Goal: Task Accomplishment & Management: Use online tool/utility

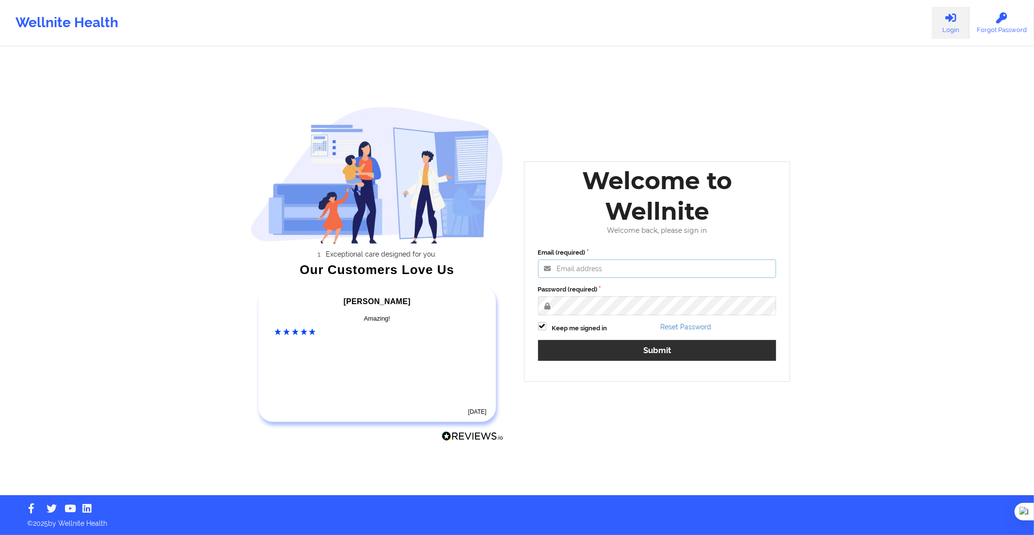
type input "[PERSON_NAME][EMAIL_ADDRESS][DOMAIN_NAME]"
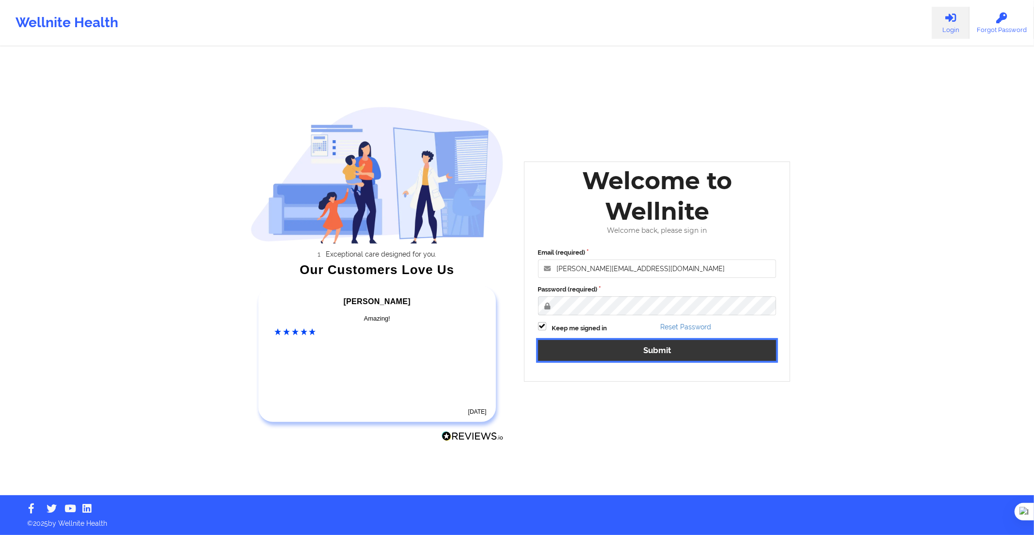
click at [627, 356] on button "Submit" at bounding box center [657, 350] width 239 height 21
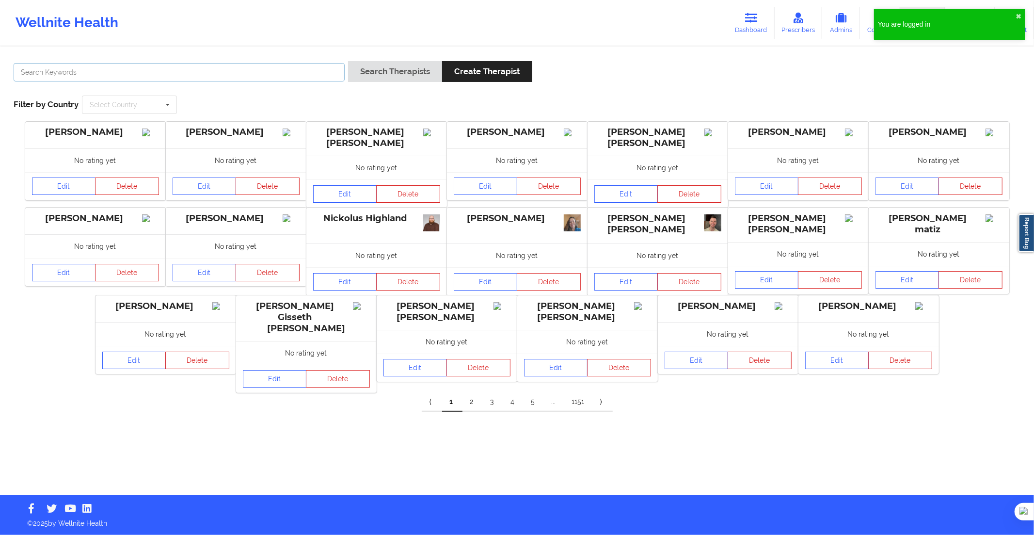
click at [278, 73] on input "text" at bounding box center [179, 72] width 331 height 18
paste input "Laura Marcela Parada Suárez"
type input "Laura Marcela Parada Suárez"
click at [374, 74] on button "Search Therapists" at bounding box center [395, 71] width 94 height 21
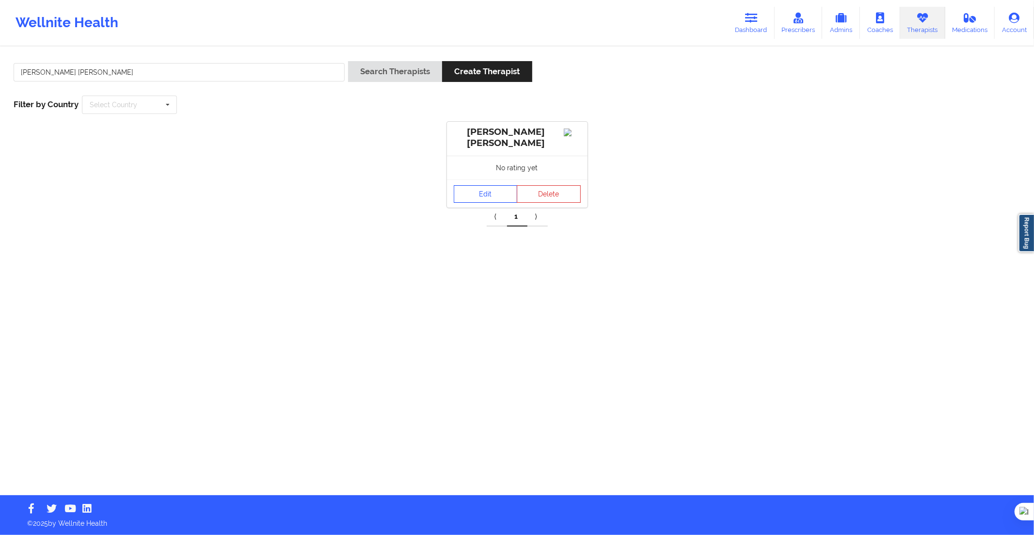
click at [484, 200] on link "Edit" at bounding box center [486, 193] width 64 height 17
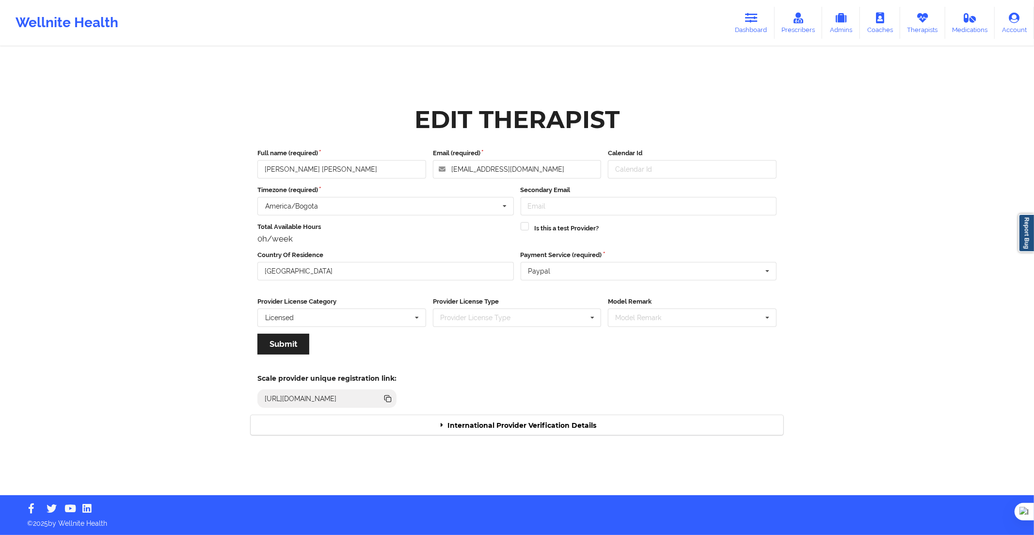
click at [474, 0] on div "Wellnite Health Dashboard Prescribers Admins Coaches Therapists Medications Acc…" at bounding box center [517, 23] width 1034 height 46
click at [496, 422] on div "International Provider Verification Details" at bounding box center [517, 425] width 533 height 20
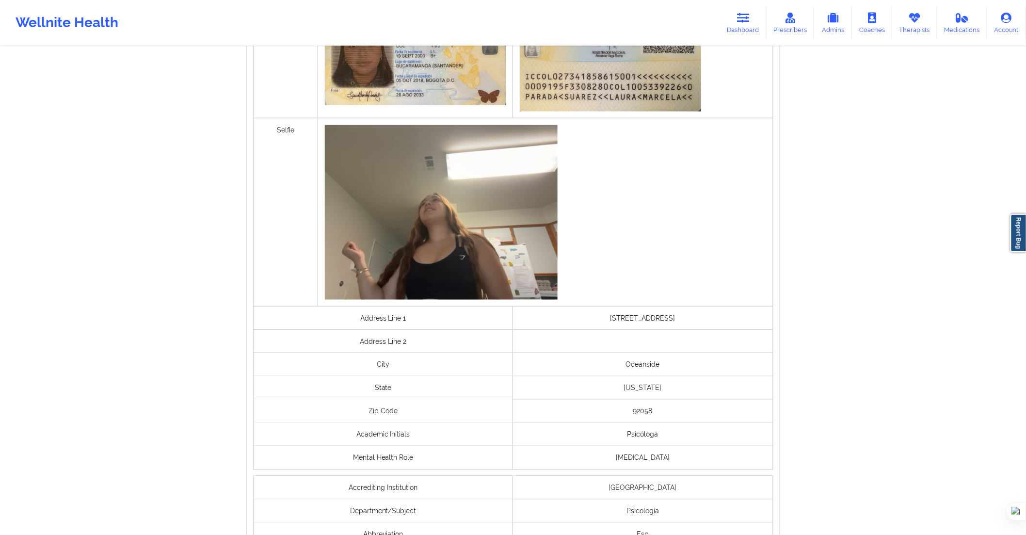
scroll to position [564, 0]
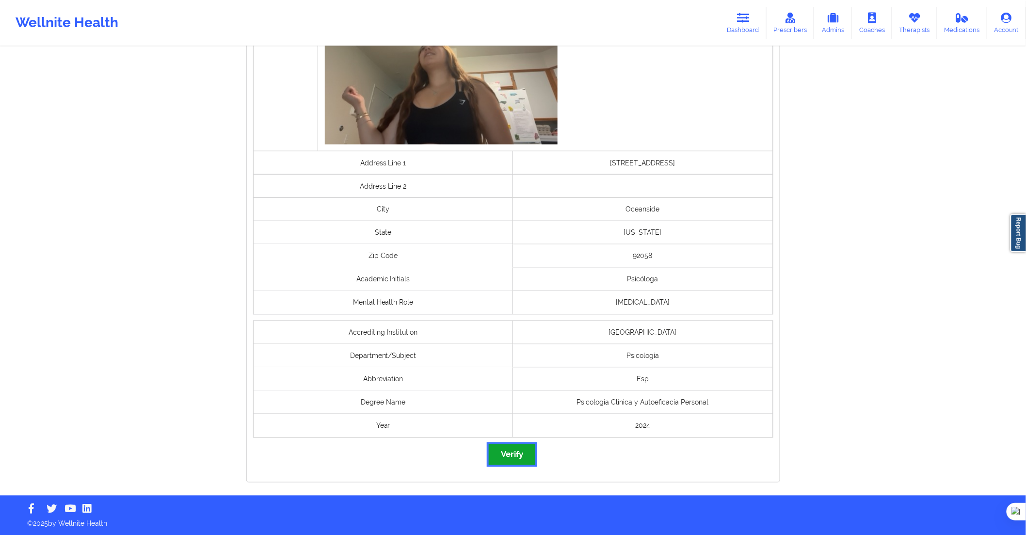
click at [523, 459] on button "Verify" at bounding box center [512, 454] width 47 height 21
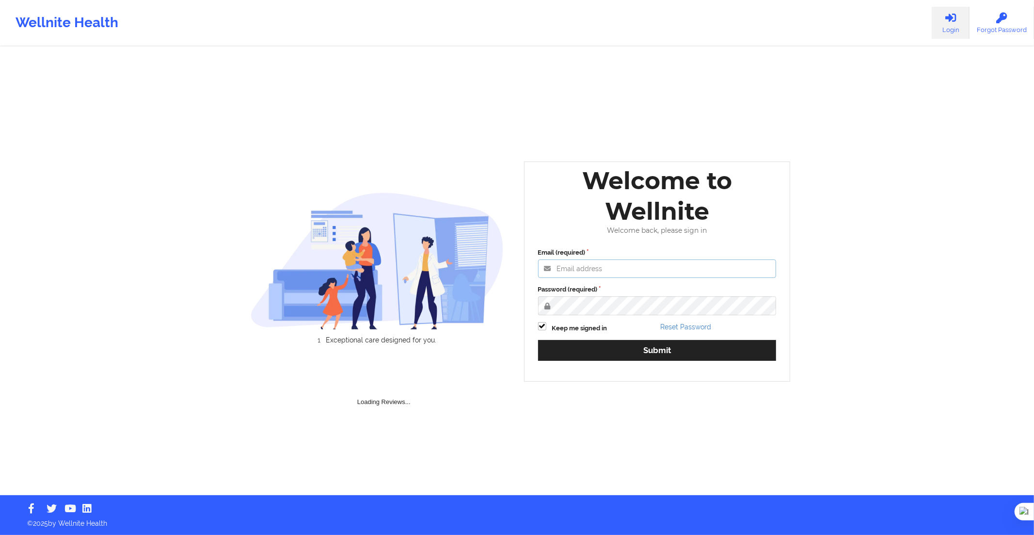
type input "[PERSON_NAME][EMAIL_ADDRESS][DOMAIN_NAME]"
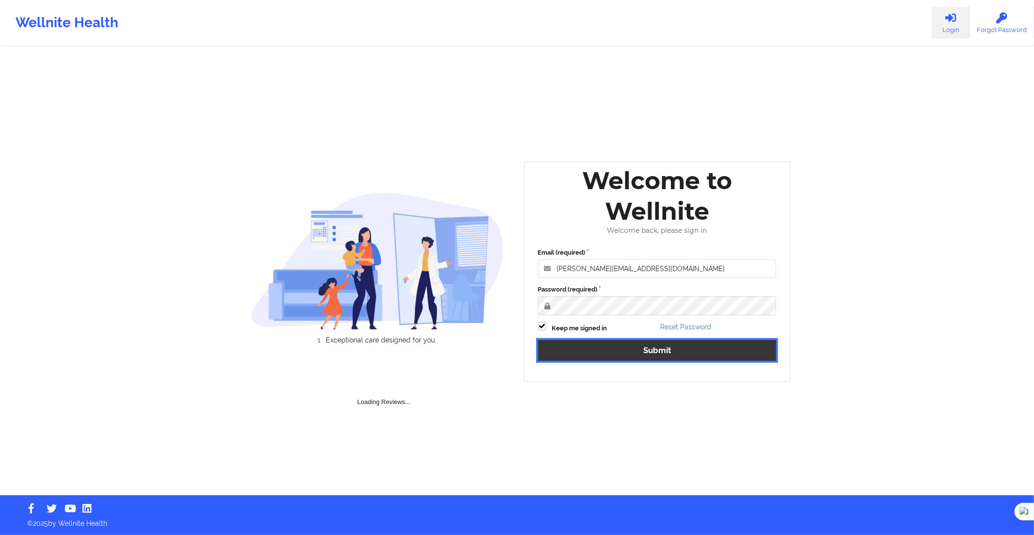
click at [633, 343] on button "Submit" at bounding box center [657, 350] width 239 height 21
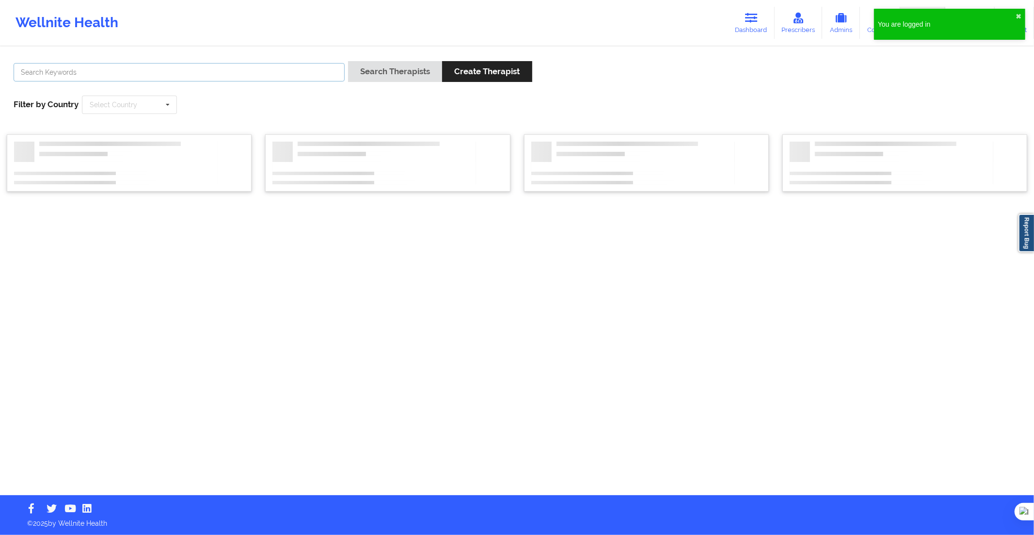
click at [323, 69] on input "text" at bounding box center [179, 72] width 331 height 18
paste input "[PERSON_NAME] [PERSON_NAME]"
type input "[PERSON_NAME] [PERSON_NAME]"
click at [372, 69] on button "Search Therapists" at bounding box center [395, 71] width 94 height 21
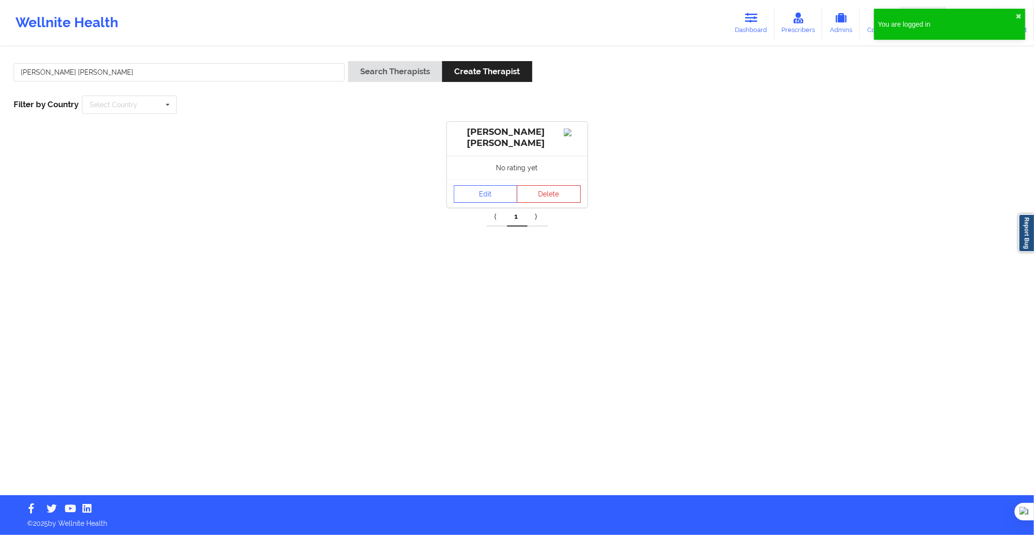
drag, startPoint x: 473, startPoint y: 173, endPoint x: 474, endPoint y: 178, distance: 5.4
click at [474, 173] on div "No rating yet" at bounding box center [517, 168] width 141 height 24
click at [474, 194] on link "Edit" at bounding box center [486, 193] width 64 height 17
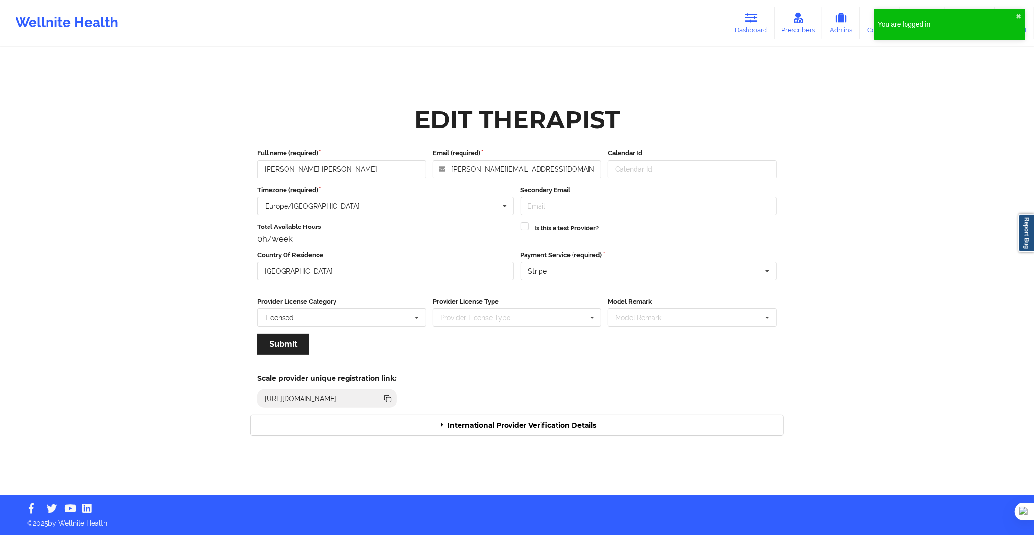
click at [543, 420] on div "International Provider Verification Details" at bounding box center [517, 425] width 533 height 20
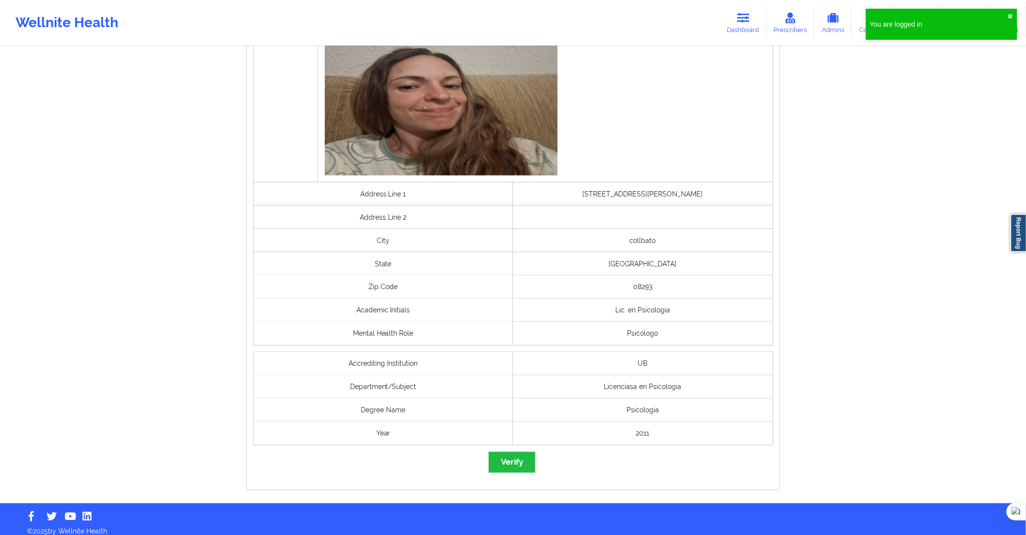
scroll to position [510, 0]
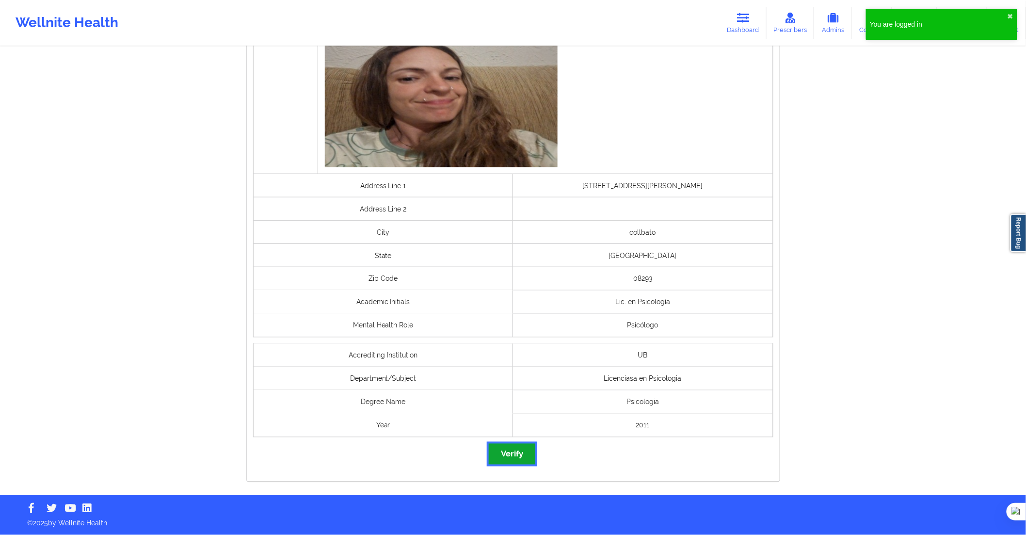
click at [521, 453] on button "Verify" at bounding box center [512, 454] width 47 height 21
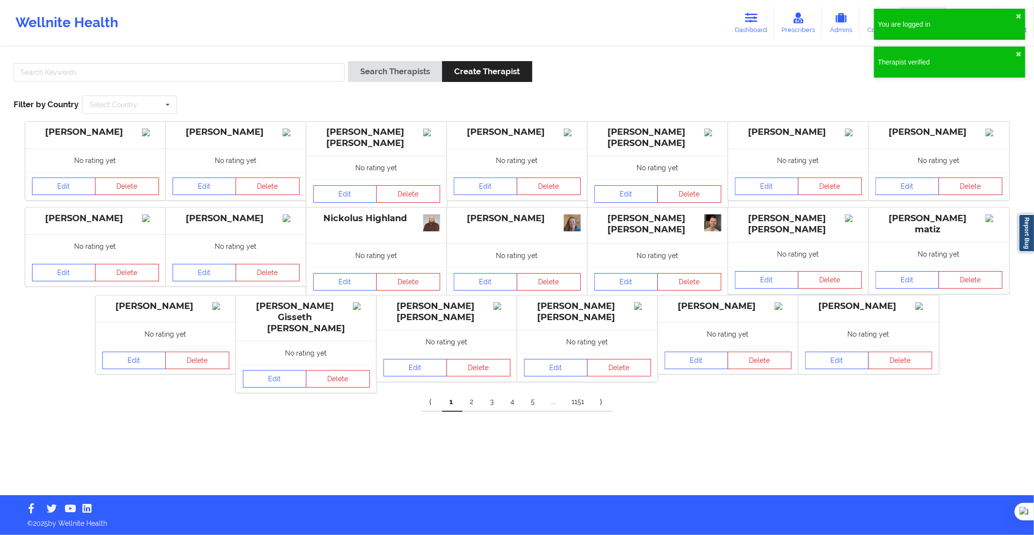
click at [326, 61] on div at bounding box center [179, 75] width 338 height 28
click at [339, 67] on input "text" at bounding box center [179, 72] width 331 height 18
paste input "[PERSON_NAME] [PERSON_NAME]"
type input "[PERSON_NAME] [PERSON_NAME]"
click at [375, 69] on button "Search Therapists" at bounding box center [395, 71] width 94 height 21
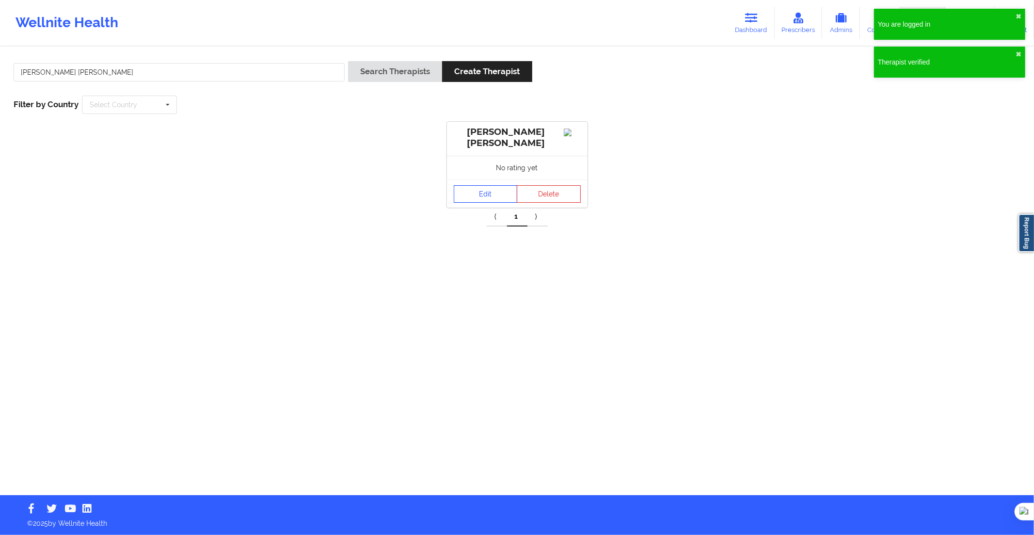
click at [497, 194] on link "Edit" at bounding box center [486, 193] width 64 height 17
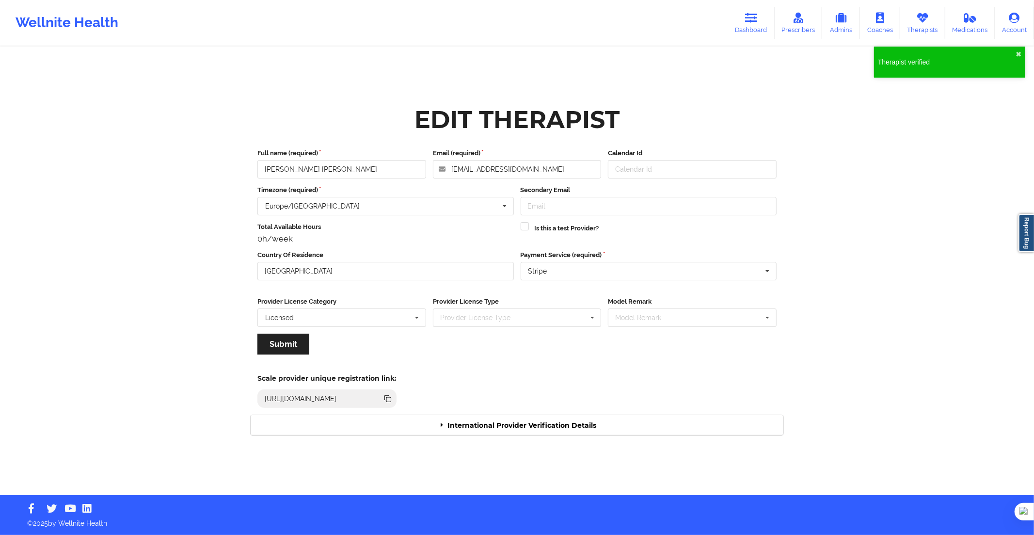
click at [540, 415] on div "International Provider Verification Details" at bounding box center [517, 425] width 533 height 20
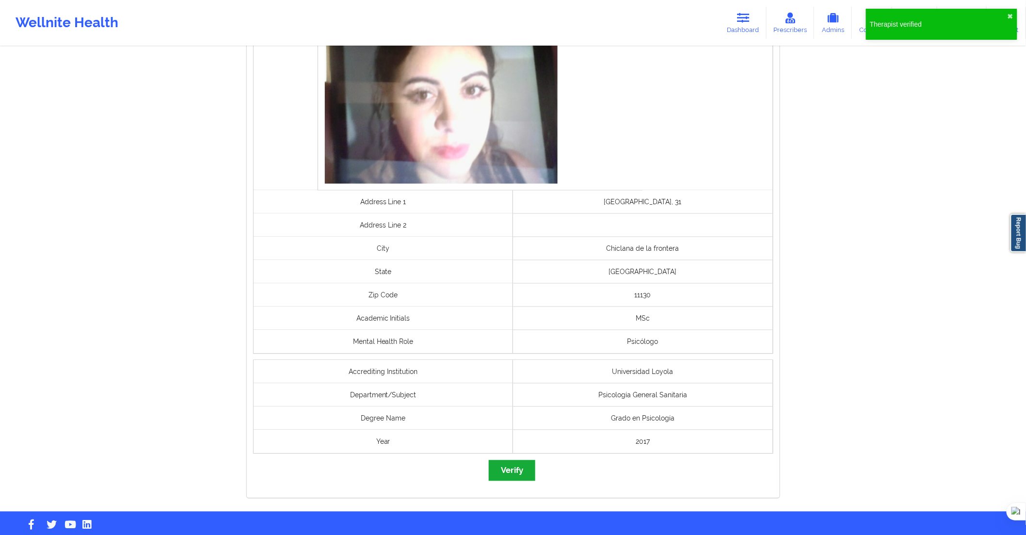
scroll to position [600, 0]
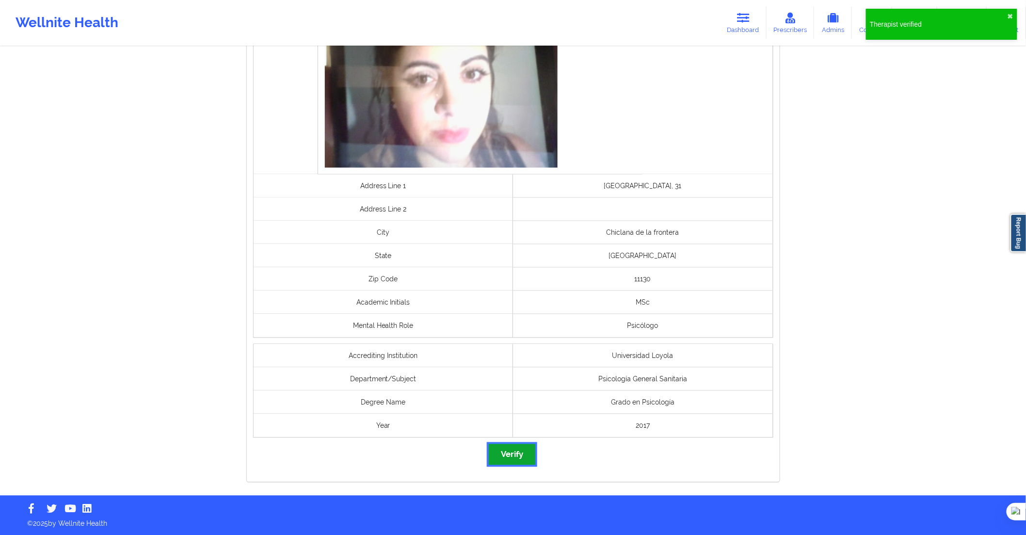
click at [528, 450] on button "Verify" at bounding box center [512, 454] width 47 height 21
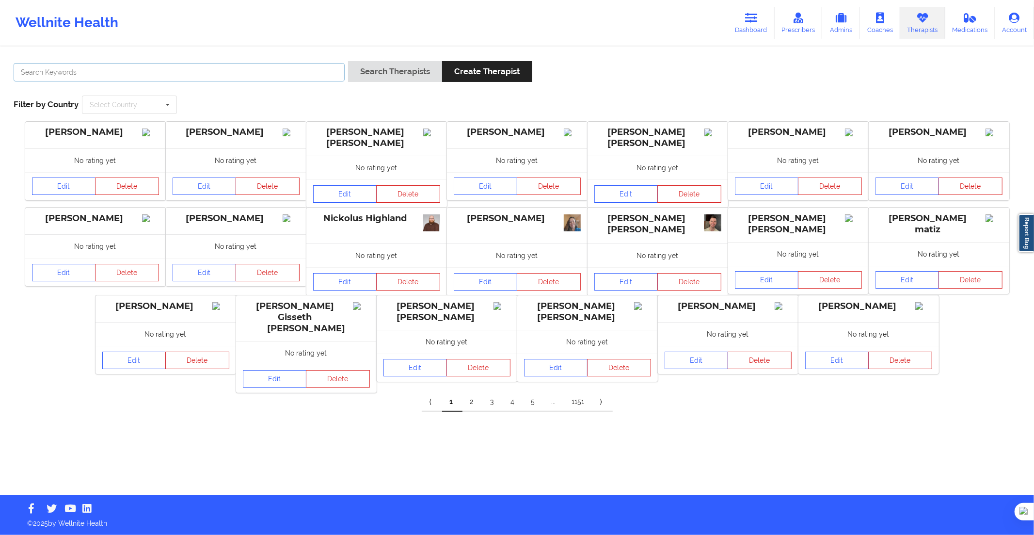
click at [336, 74] on input "text" at bounding box center [179, 72] width 331 height 18
paste input "[PERSON_NAME]"
type input "[PERSON_NAME]"
click at [369, 79] on button "Search Therapists" at bounding box center [395, 71] width 94 height 21
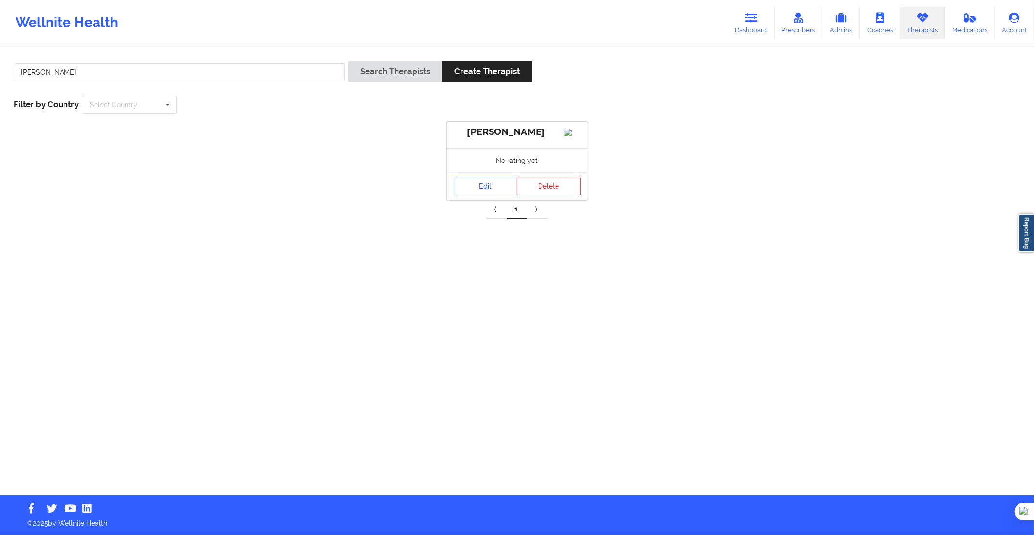
click at [500, 195] on link "Edit" at bounding box center [486, 186] width 64 height 17
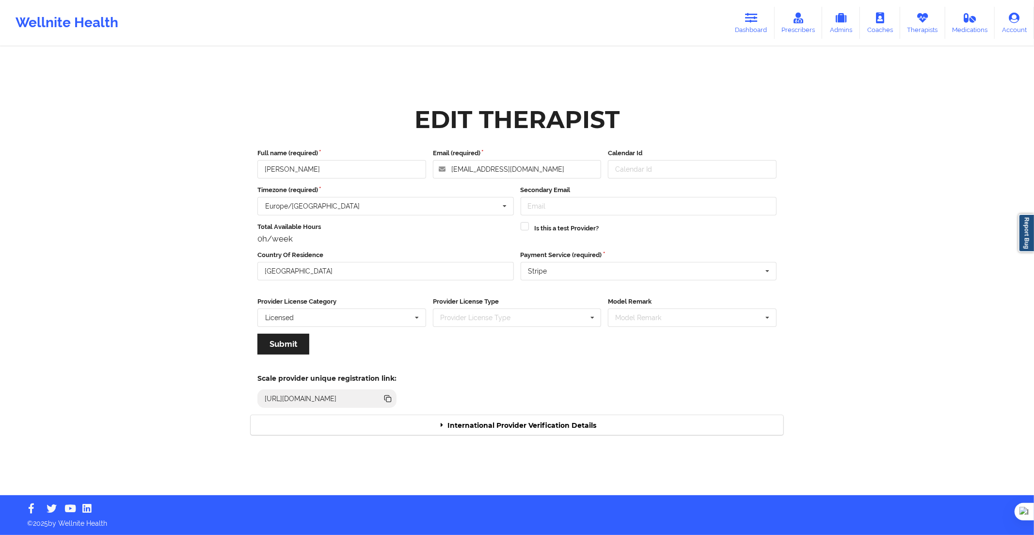
click at [591, 429] on div "International Provider Verification Details" at bounding box center [517, 425] width 533 height 20
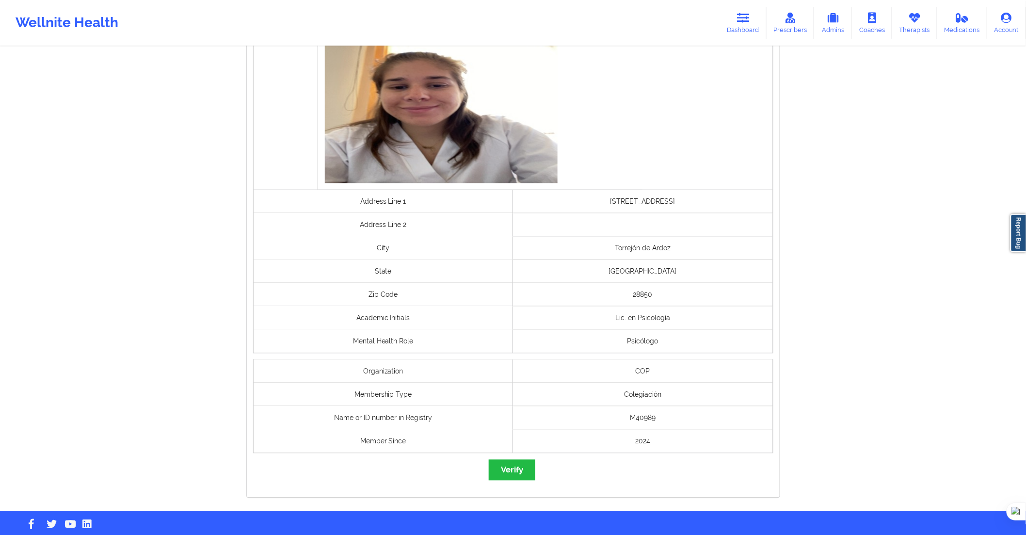
scroll to position [600, 0]
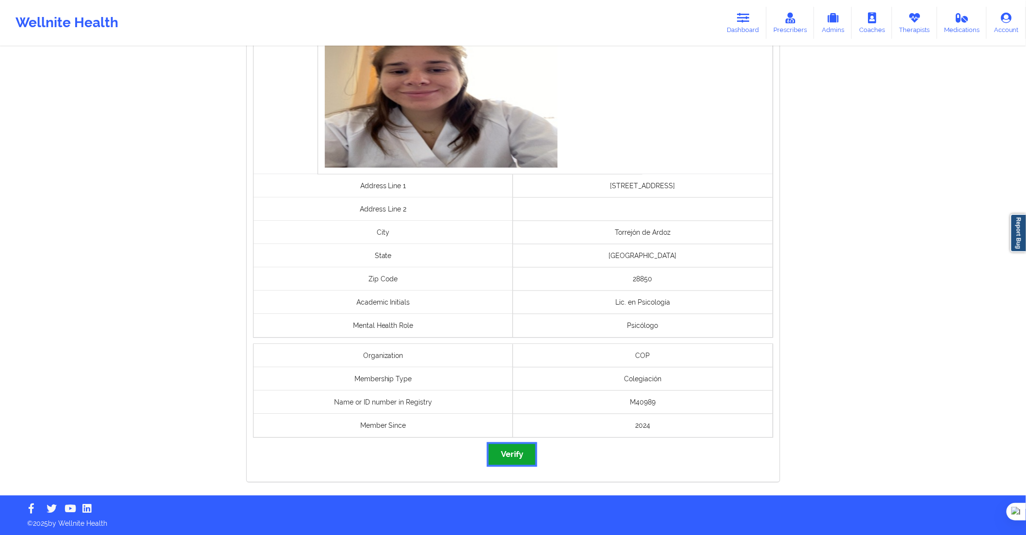
click at [519, 454] on button "Verify" at bounding box center [512, 454] width 47 height 21
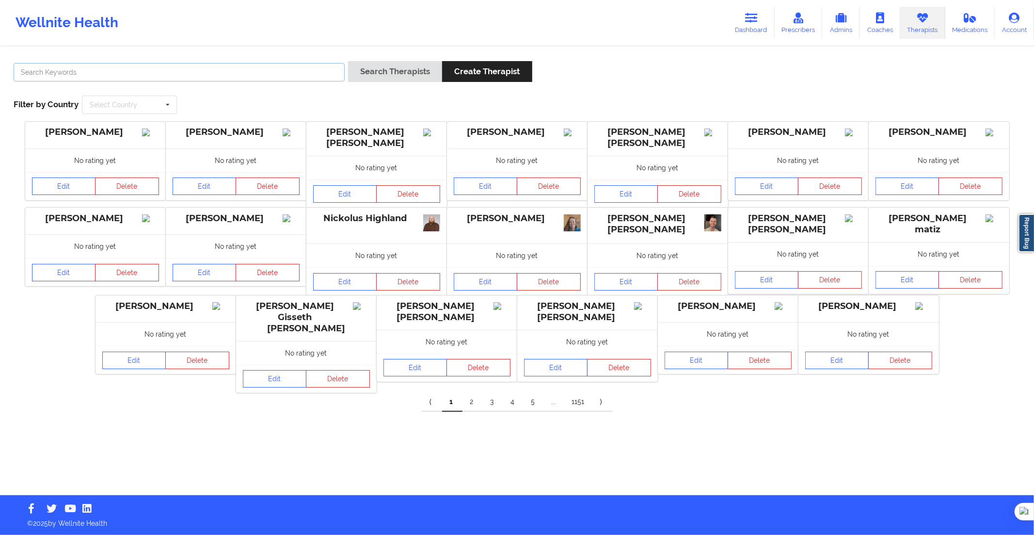
click at [341, 77] on input "text" at bounding box center [179, 72] width 331 height 18
paste input "[PERSON_NAME]"
type input "[PERSON_NAME]"
click at [377, 74] on button "Search Therapists" at bounding box center [395, 71] width 94 height 21
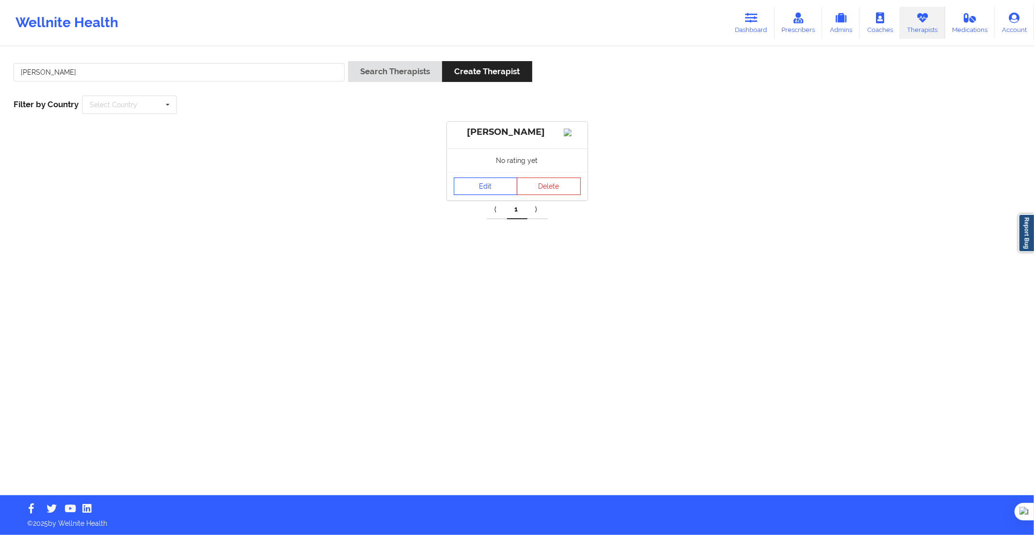
click at [490, 191] on link "Edit" at bounding box center [486, 186] width 64 height 17
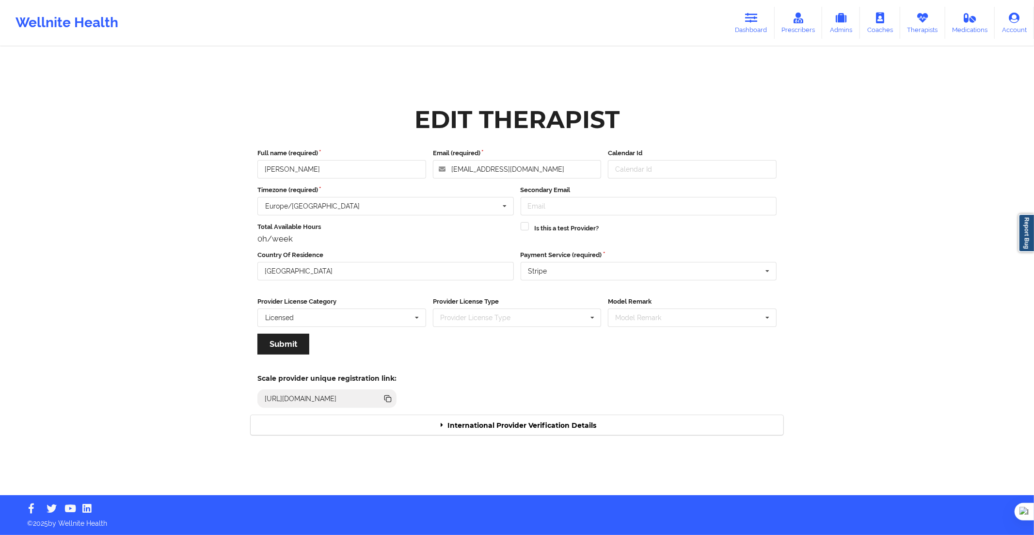
drag, startPoint x: 580, startPoint y: 429, endPoint x: 603, endPoint y: 422, distance: 24.7
click at [589, 411] on div "Scale provider unique registration link: [URL][DOMAIN_NAME]" at bounding box center [517, 387] width 547 height 53
click at [603, 422] on div "International Provider Verification Details" at bounding box center [517, 425] width 533 height 20
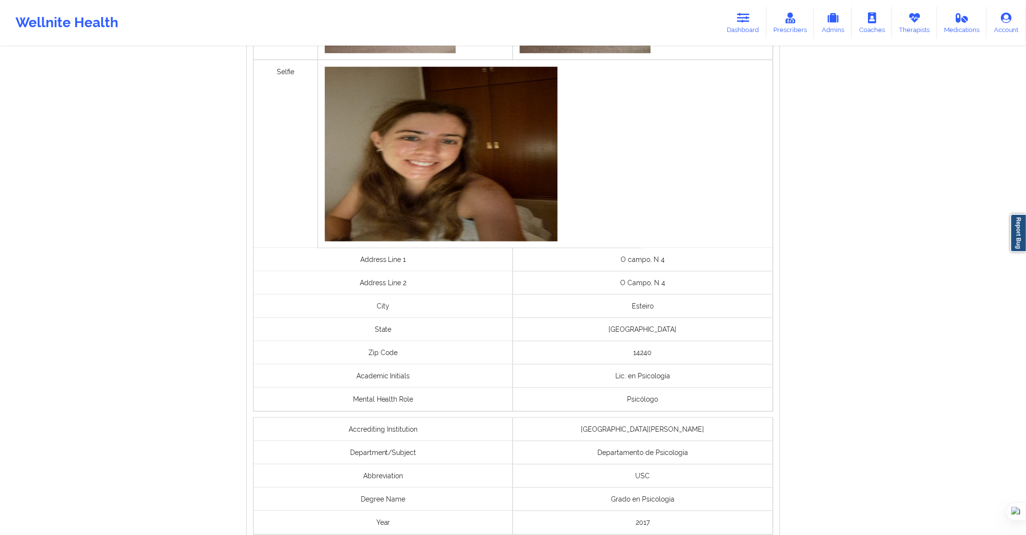
scroll to position [624, 0]
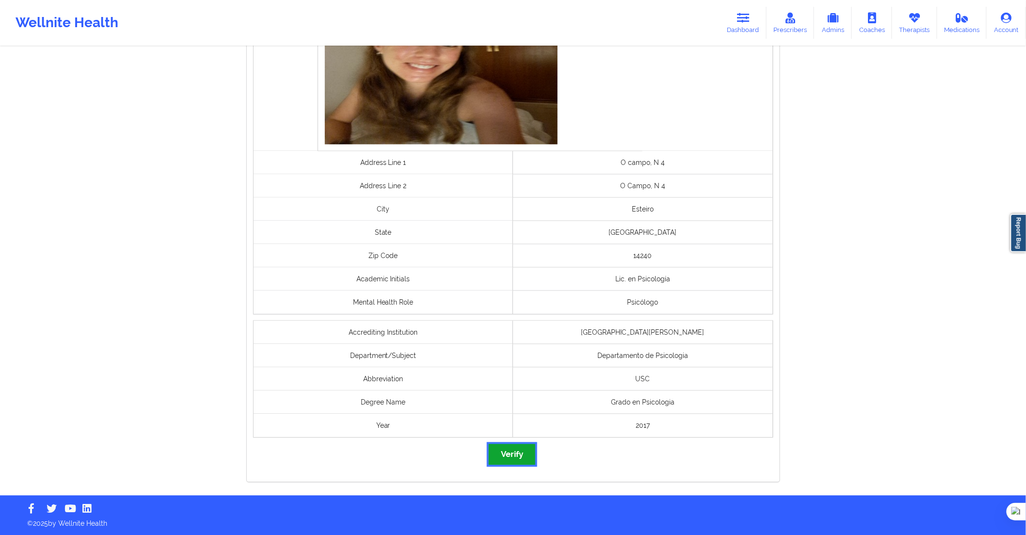
click at [529, 453] on button "Verify" at bounding box center [512, 454] width 47 height 21
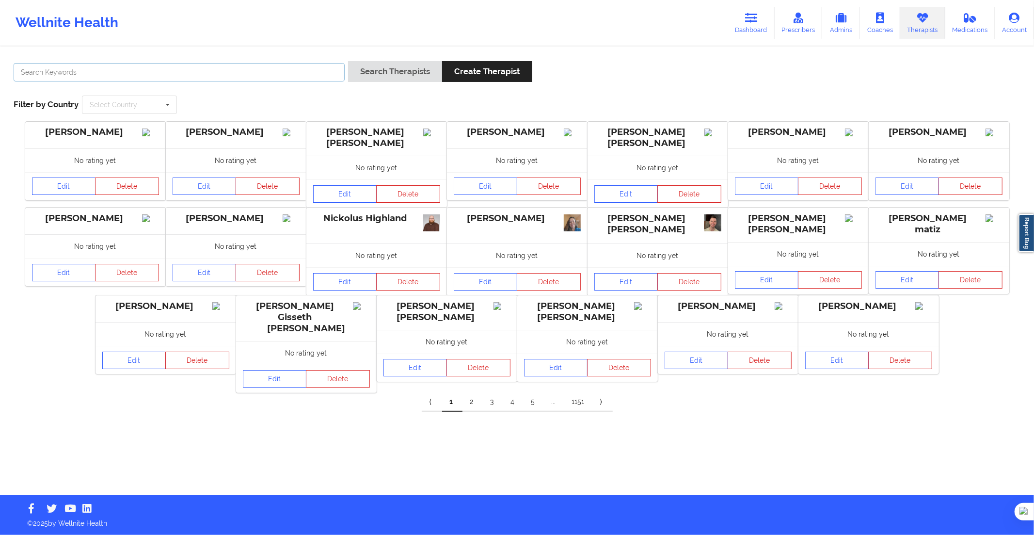
click at [331, 70] on input "text" at bounding box center [179, 72] width 331 height 18
paste input "[PERSON_NAME] [PERSON_NAME]"
type input "[PERSON_NAME] [PERSON_NAME]"
click at [377, 77] on button "Search Therapists" at bounding box center [395, 71] width 94 height 21
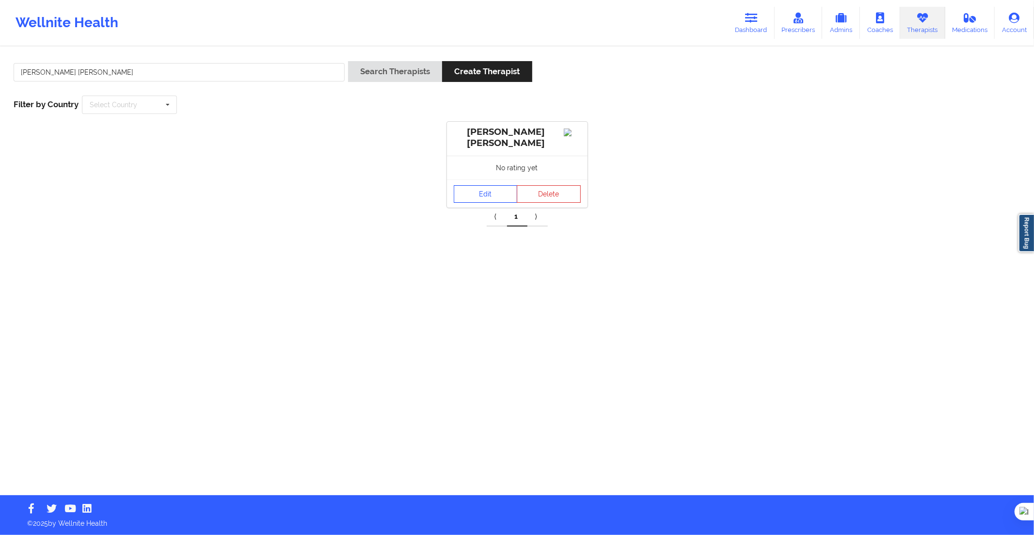
click at [477, 199] on link "Edit" at bounding box center [486, 193] width 64 height 17
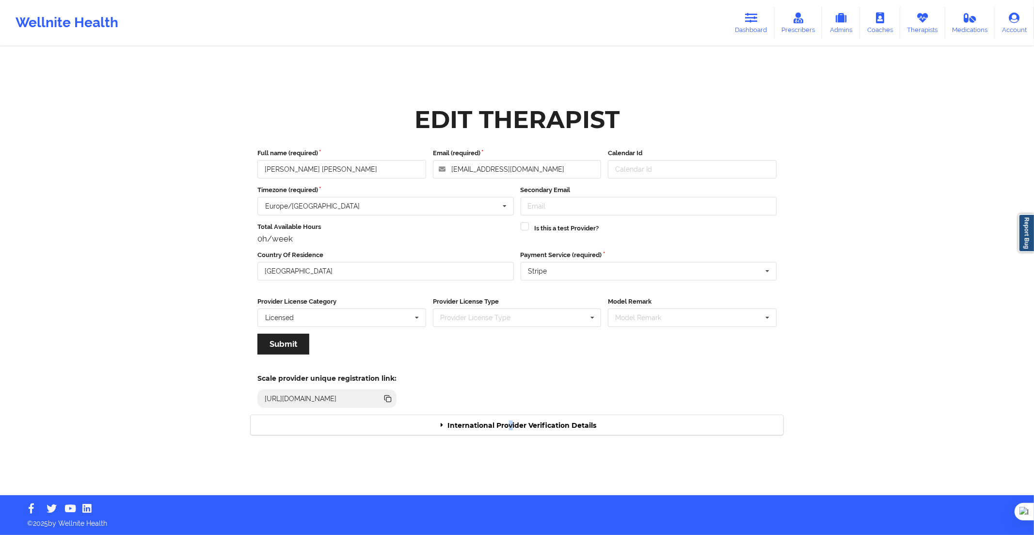
drag, startPoint x: 510, startPoint y: 427, endPoint x: 513, endPoint y: 421, distance: 6.3
click at [513, 422] on div "International Provider Verification Details" at bounding box center [517, 425] width 533 height 20
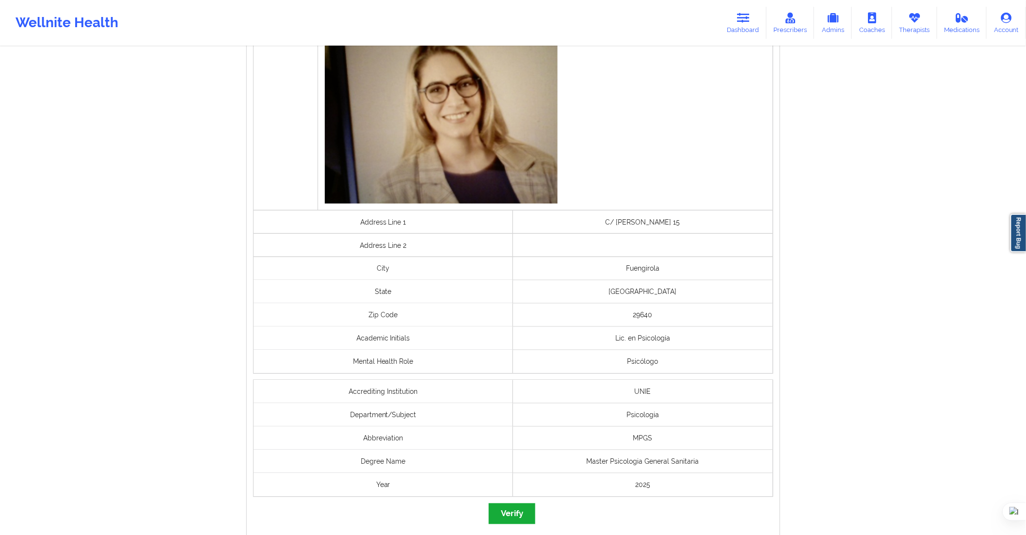
scroll to position [565, 0]
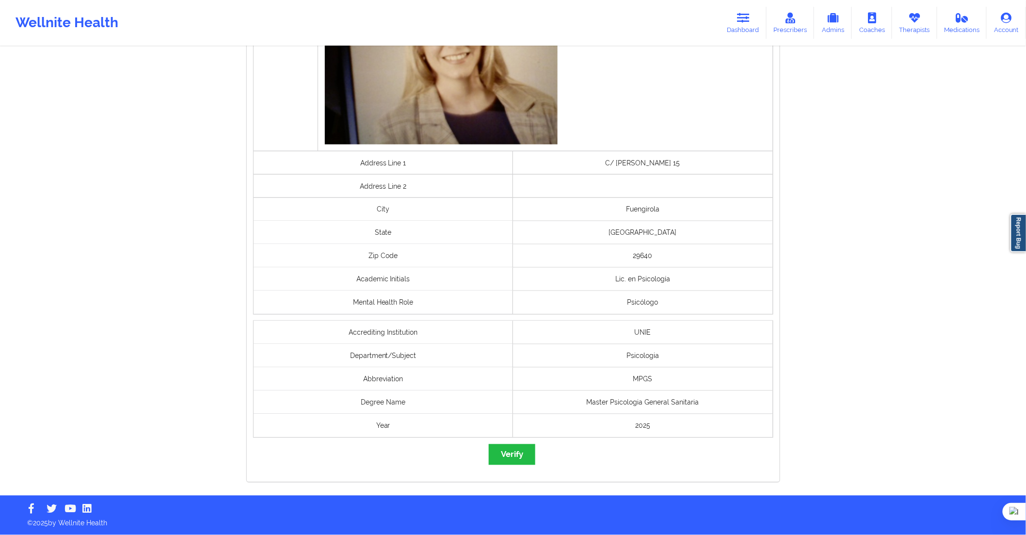
click at [516, 466] on div "governmentId Selfie Address Line 1 C/ [PERSON_NAME] 15 Address Line [GEOGRAPHIC…" at bounding box center [513, 152] width 533 height 659
click at [516, 460] on button "Verify" at bounding box center [512, 454] width 47 height 21
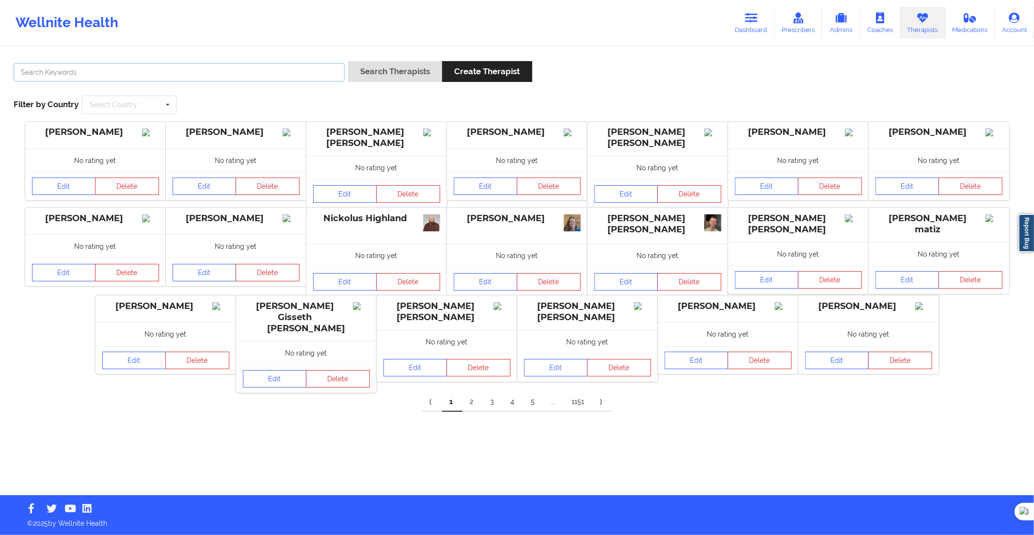
click at [287, 65] on input "text" at bounding box center [179, 72] width 331 height 18
paste input "[PERSON_NAME]"
type input "[PERSON_NAME]"
click at [394, 76] on button "Search Therapists" at bounding box center [395, 71] width 94 height 21
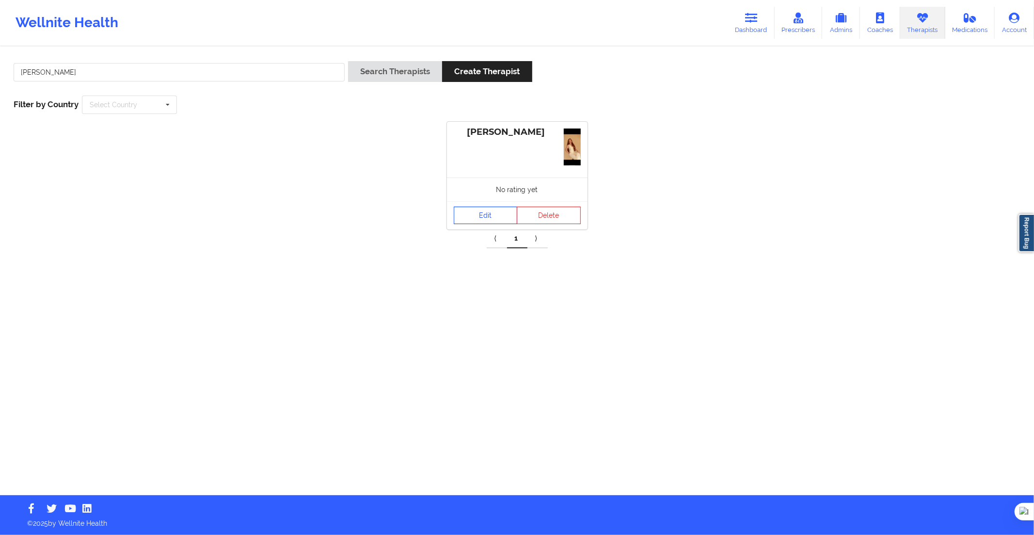
click at [472, 214] on link "Edit" at bounding box center [486, 215] width 64 height 17
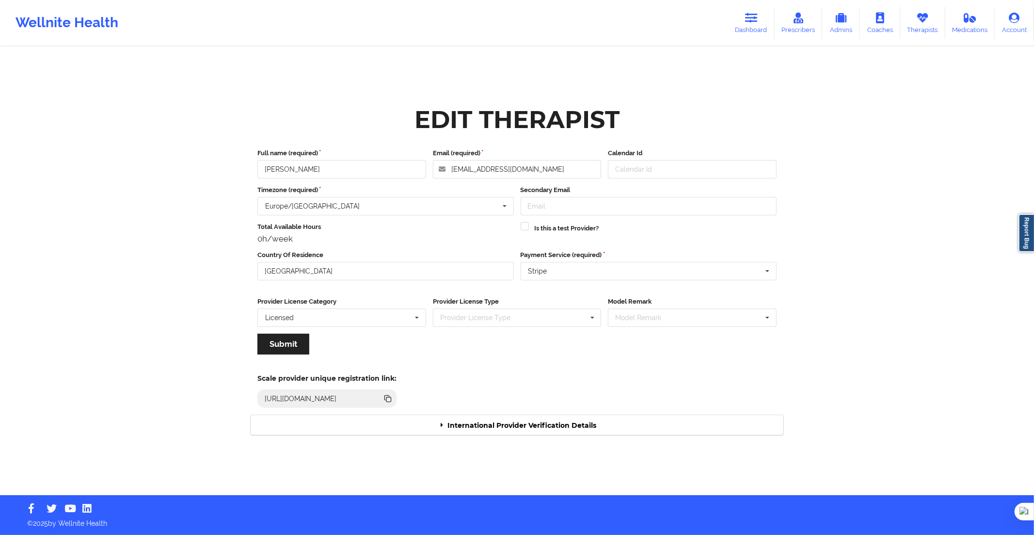
click at [506, 414] on div "Scale provider unique registration link: [URL][DOMAIN_NAME]" at bounding box center [517, 387] width 547 height 53
drag, startPoint x: 512, startPoint y: 405, endPoint x: 517, endPoint y: 419, distance: 14.9
click at [514, 407] on div "Scale provider unique registration link: [URL][DOMAIN_NAME]" at bounding box center [381, 388] width 274 height 40
click at [517, 419] on div "International Provider Verification Details" at bounding box center [517, 425] width 533 height 20
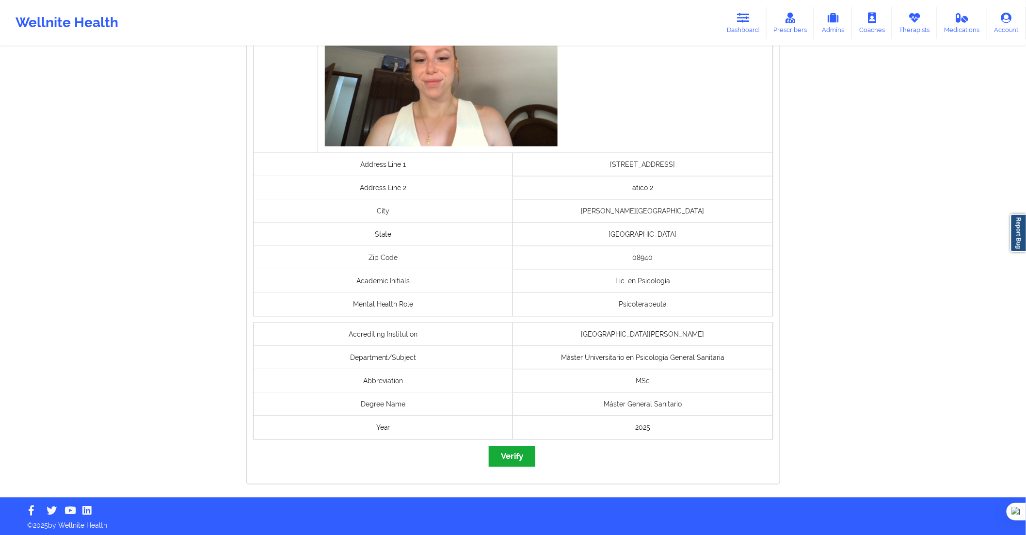
scroll to position [624, 0]
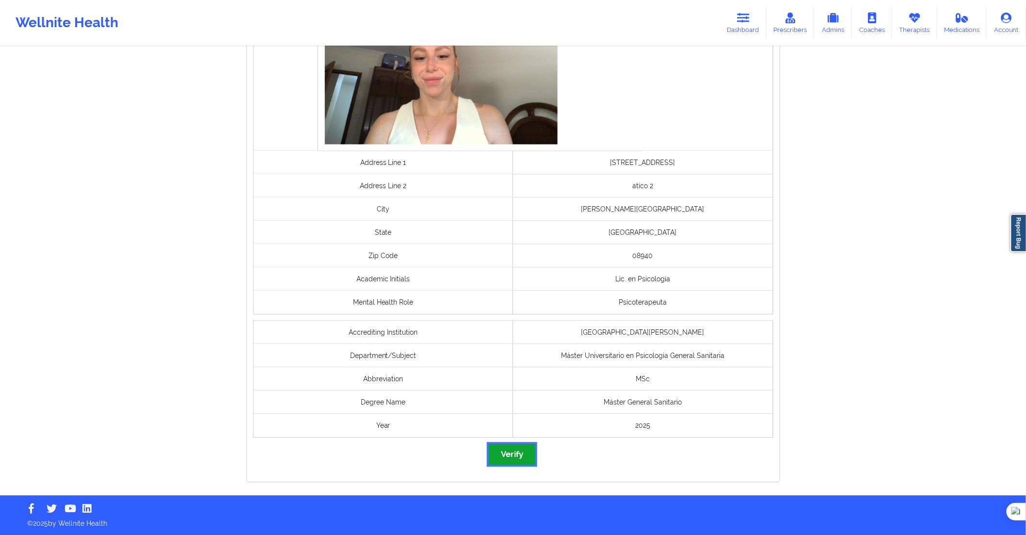
click at [516, 448] on button "Verify" at bounding box center [512, 454] width 47 height 21
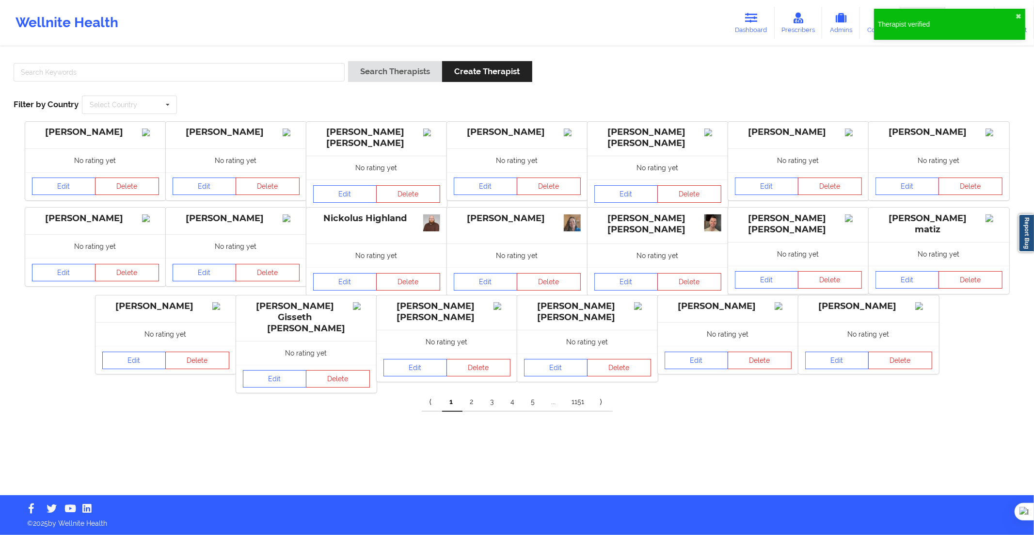
click at [332, 57] on div "Search Therapists Create Therapist Filter by Country Select Country [GEOGRAPHIC…" at bounding box center [517, 87] width 1021 height 66
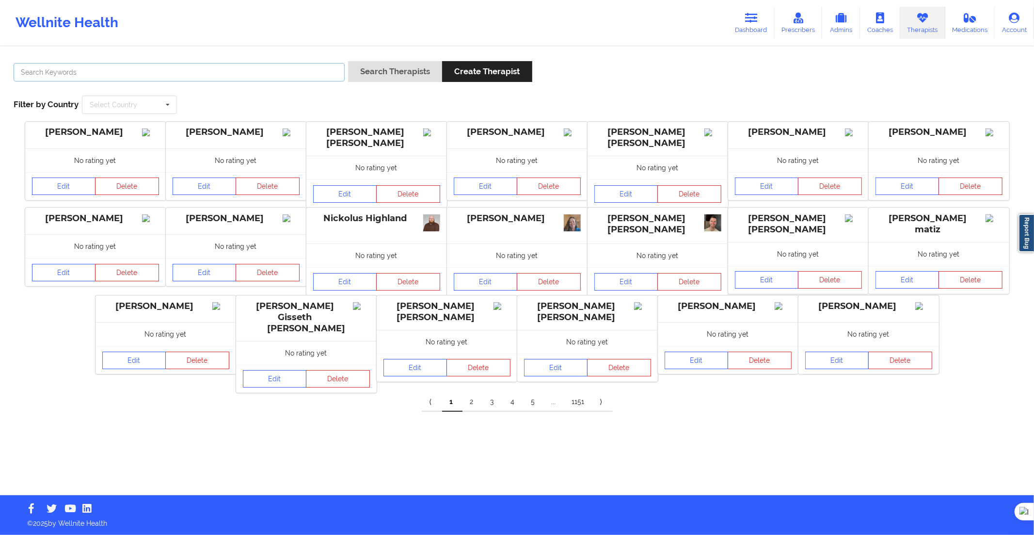
click at [328, 65] on input "text" at bounding box center [179, 72] width 331 height 18
paste input "[PERSON_NAME]"
type input "[PERSON_NAME]"
click at [374, 65] on button "Search Therapists" at bounding box center [395, 71] width 94 height 21
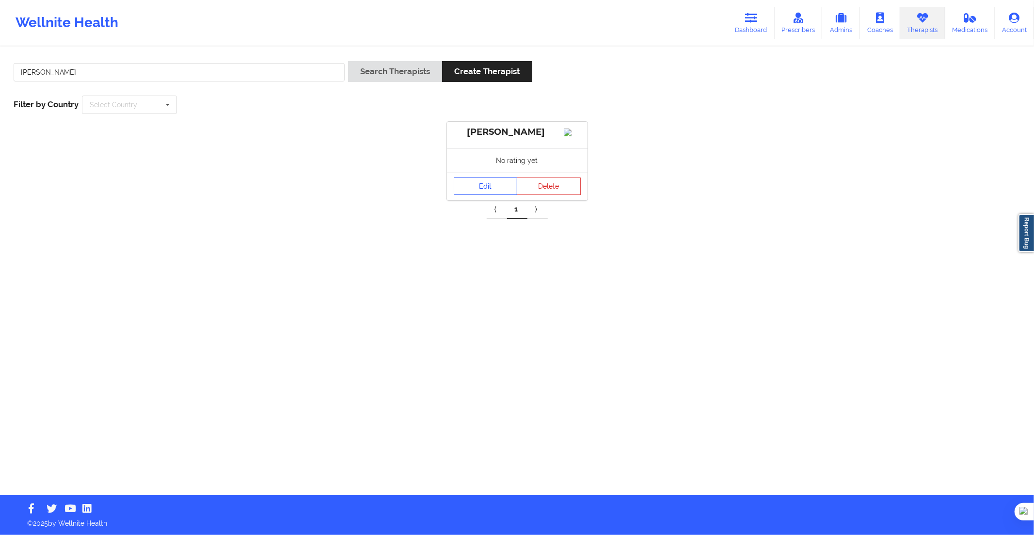
click at [496, 195] on link "Edit" at bounding box center [486, 186] width 64 height 17
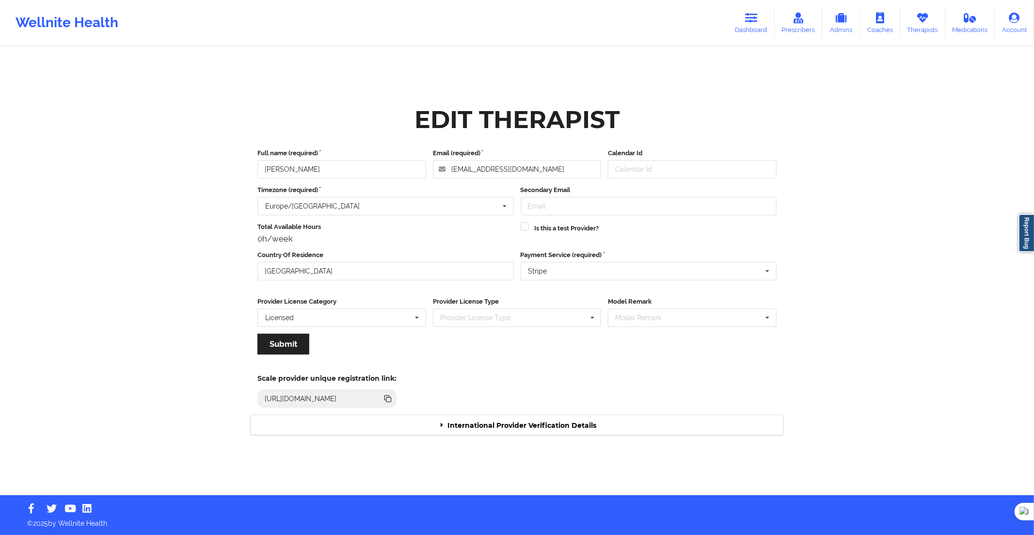
click at [576, 428] on div "International Provider Verification Details" at bounding box center [517, 425] width 533 height 20
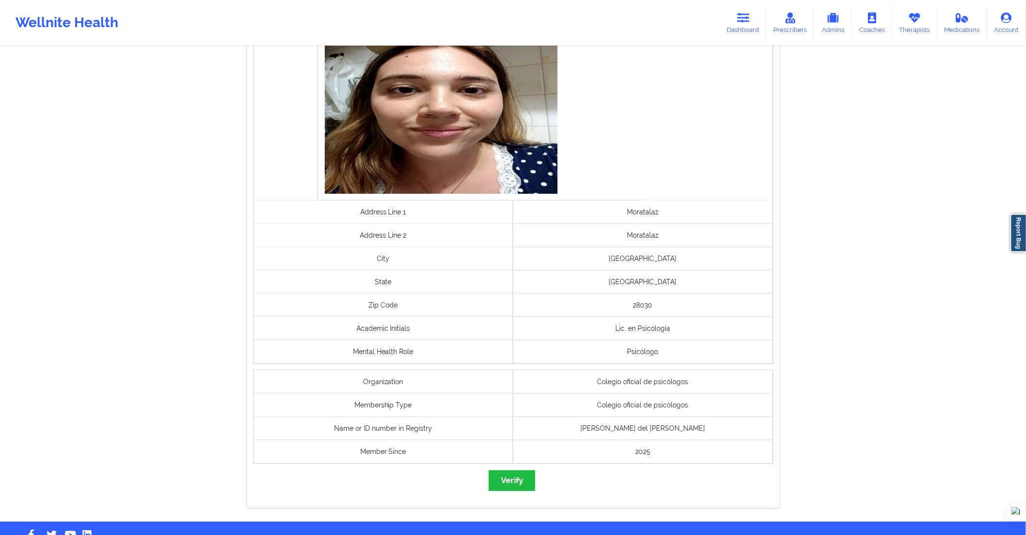
scroll to position [600, 0]
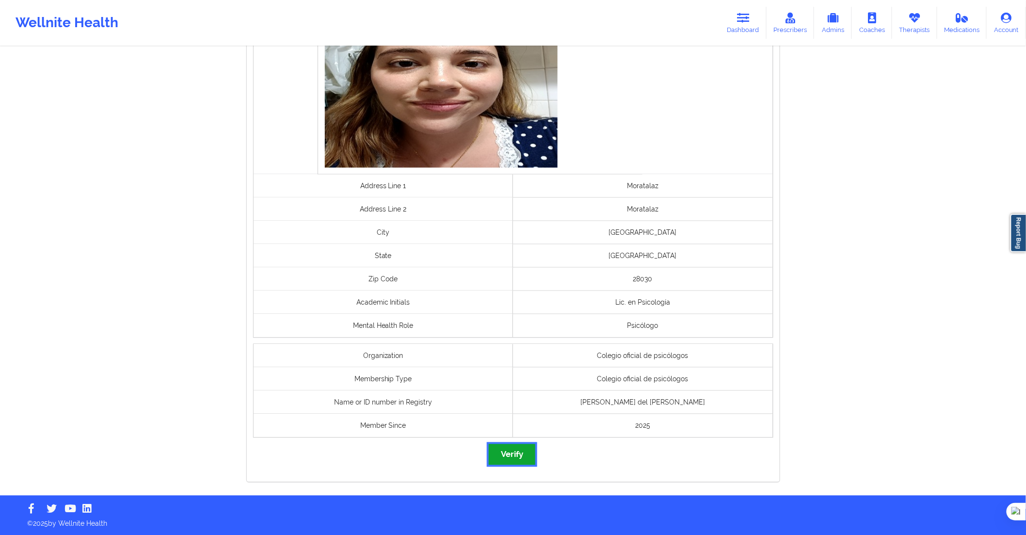
click at [521, 464] on button "Verify" at bounding box center [512, 454] width 47 height 21
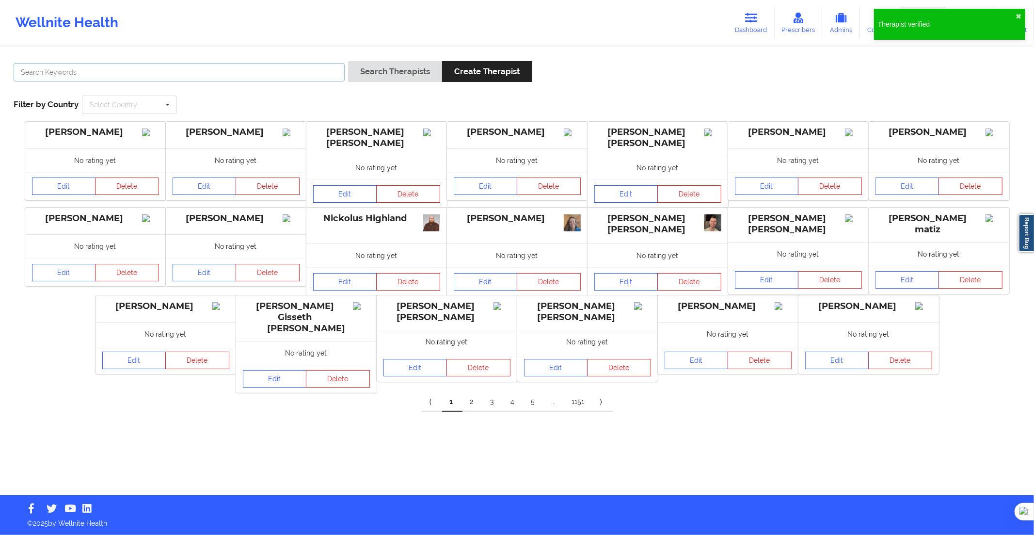
click at [331, 66] on input "text" at bounding box center [179, 72] width 331 height 18
paste input "[PERSON_NAME]"
type input "[PERSON_NAME]"
click at [380, 66] on button "Search Therapists" at bounding box center [395, 71] width 94 height 21
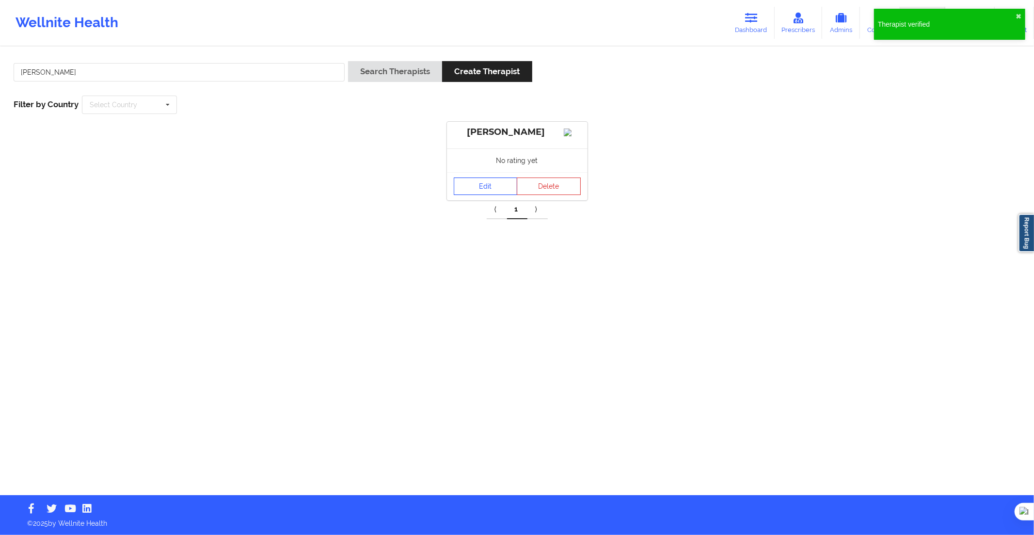
click at [486, 193] on link "Edit" at bounding box center [486, 186] width 64 height 17
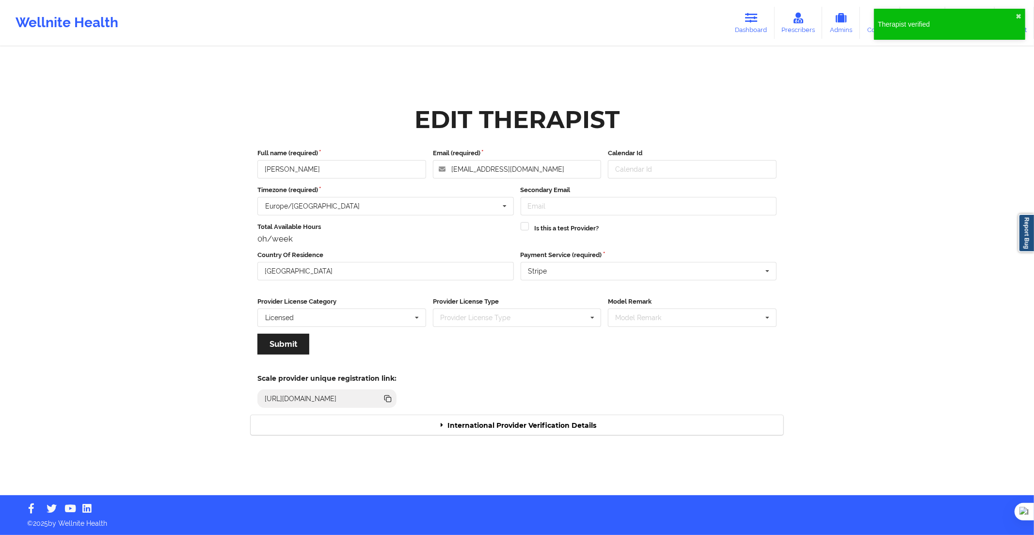
click at [531, 424] on div "International Provider Verification Details" at bounding box center [517, 425] width 533 height 20
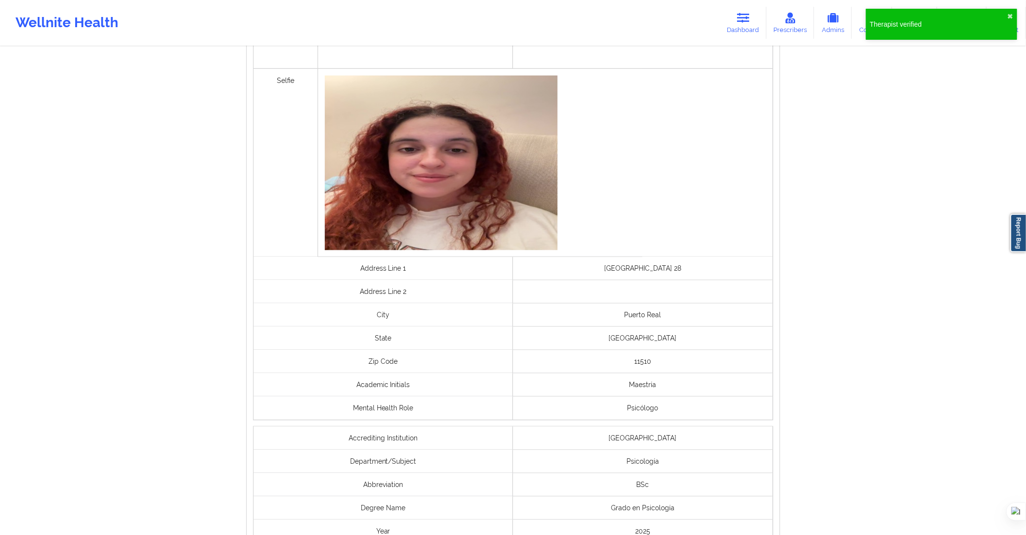
scroll to position [624, 0]
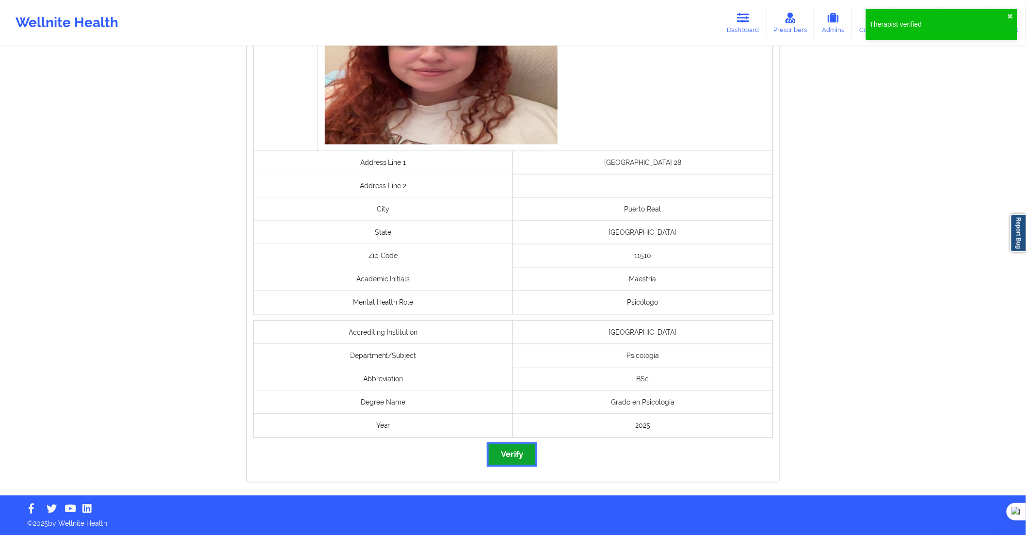
click at [508, 451] on button "Verify" at bounding box center [512, 454] width 47 height 21
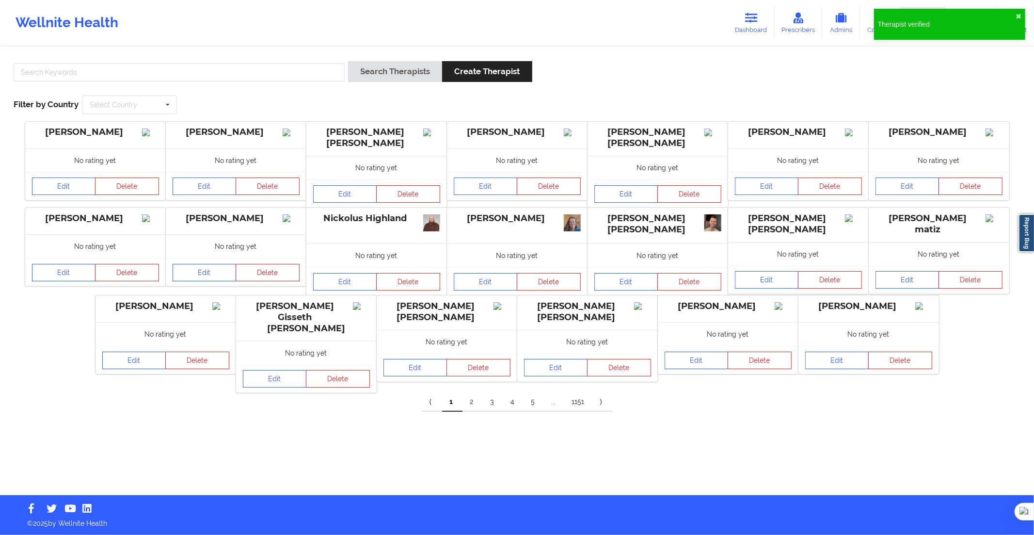
click at [336, 60] on div "Search Therapists Create Therapist Filter by Country Select Country [GEOGRAPHIC…" at bounding box center [517, 87] width 1021 height 66
click at [337, 67] on input "text" at bounding box center [179, 72] width 331 height 18
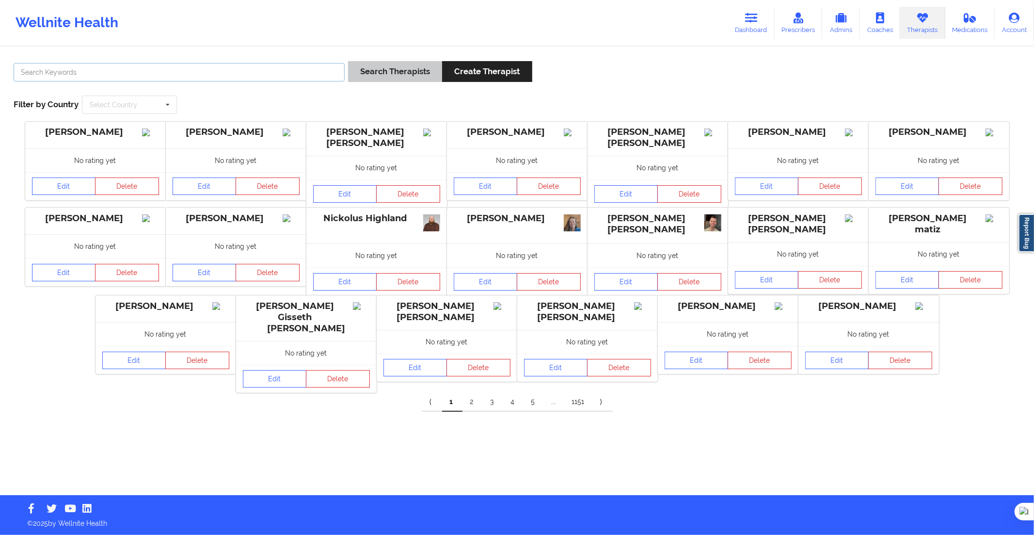
paste input "[PERSON_NAME] [PERSON_NAME]"
type input "[PERSON_NAME] [PERSON_NAME]"
click at [378, 69] on button "Search Therapists" at bounding box center [395, 71] width 94 height 21
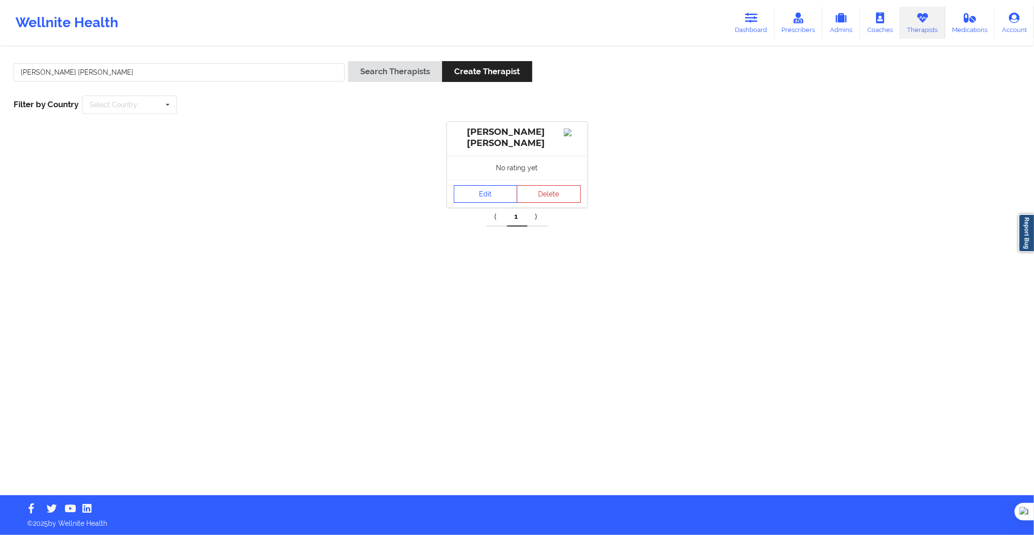
click at [466, 197] on link "Edit" at bounding box center [486, 193] width 64 height 17
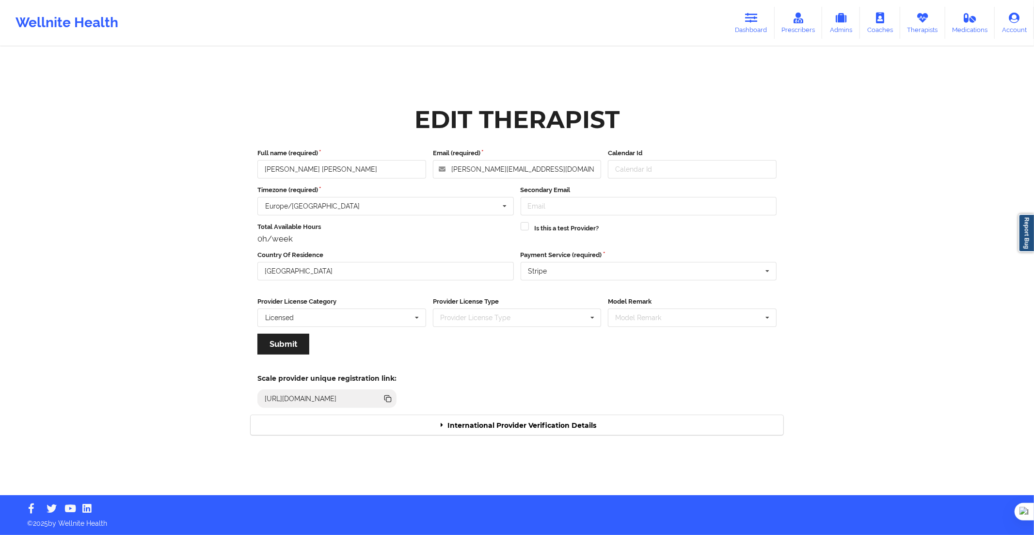
click at [550, 426] on div "International Provider Verification Details" at bounding box center [517, 425] width 533 height 20
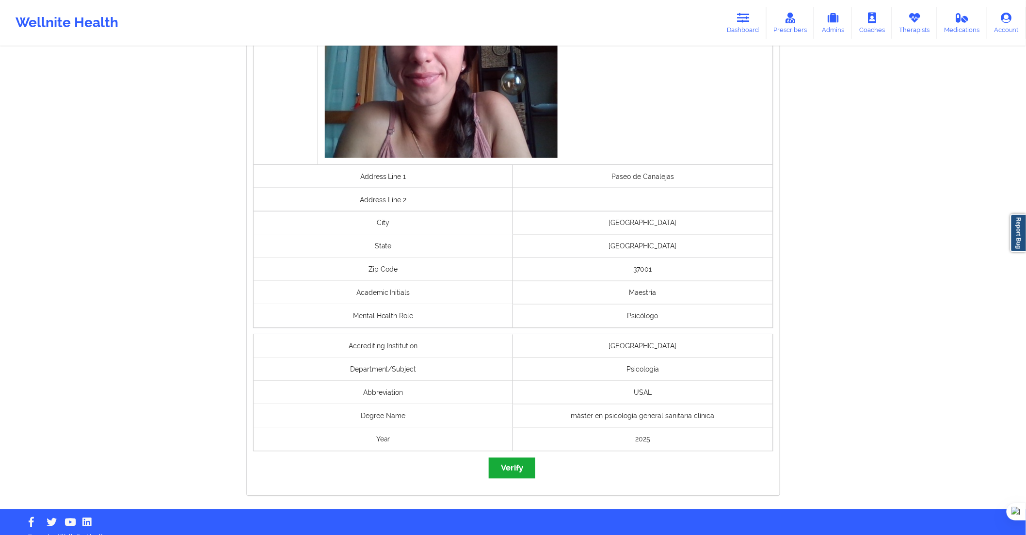
scroll to position [563, 0]
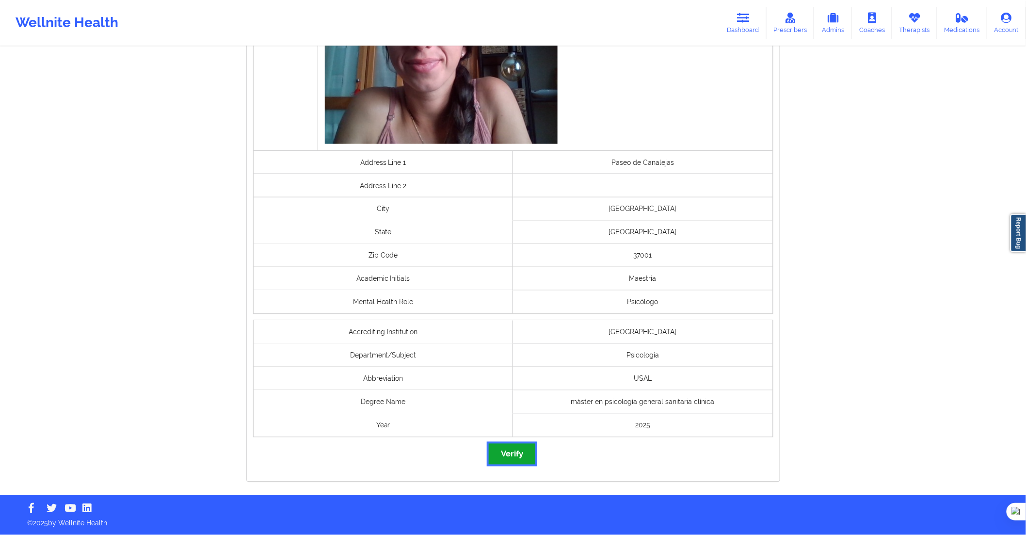
click at [513, 460] on button "Verify" at bounding box center [512, 454] width 47 height 21
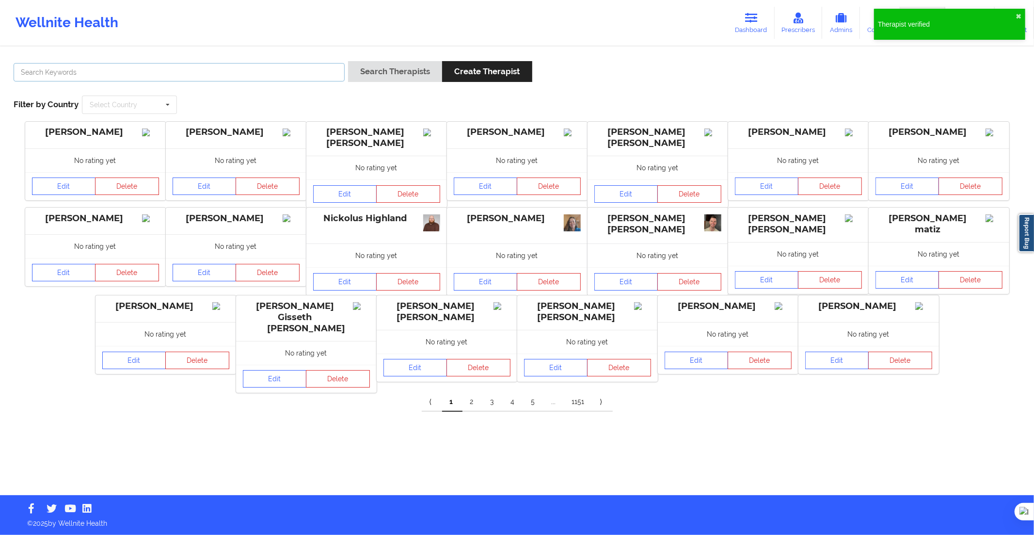
click at [330, 74] on input "text" at bounding box center [179, 72] width 331 height 18
paste input "[PERSON_NAME] Del [PERSON_NAME]"
type input "[PERSON_NAME] Del [PERSON_NAME]"
click at [380, 75] on button "Search Therapists" at bounding box center [395, 71] width 94 height 21
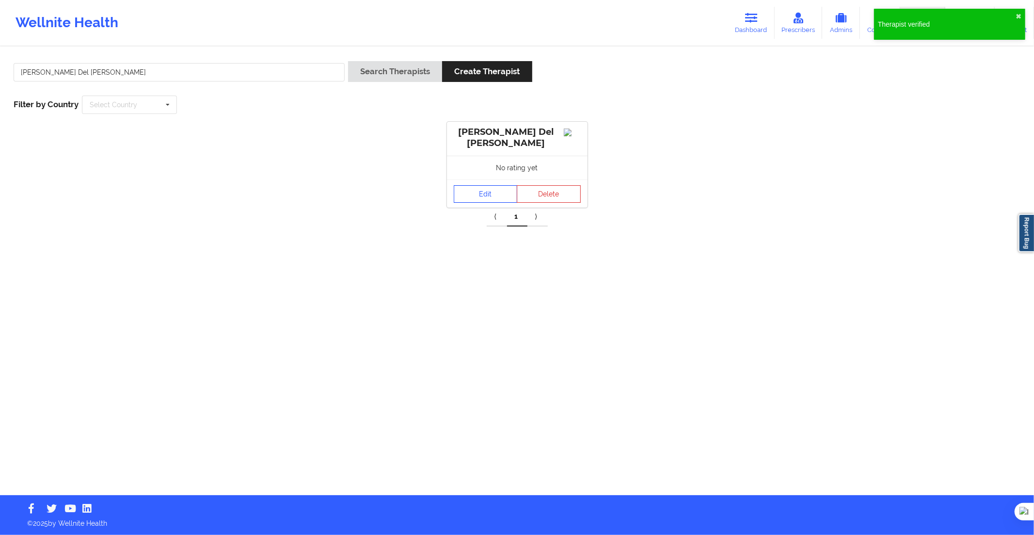
click at [482, 195] on link "Edit" at bounding box center [486, 193] width 64 height 17
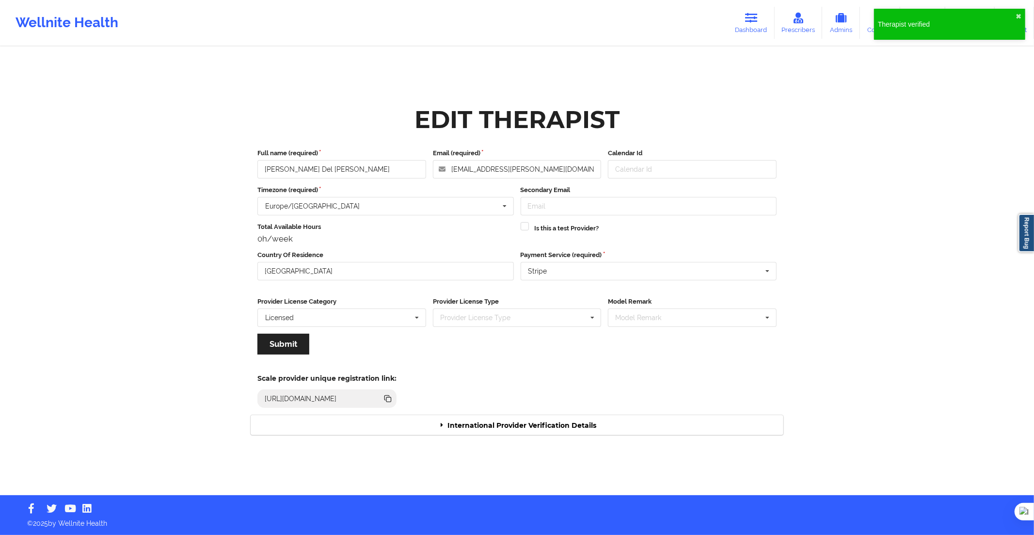
click at [487, 428] on div "International Provider Verification Details" at bounding box center [517, 425] width 533 height 20
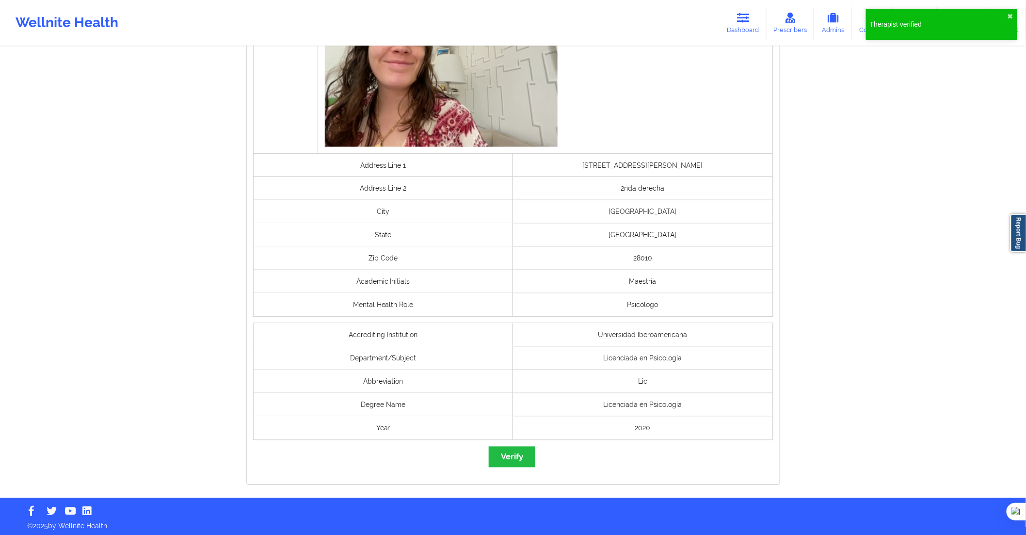
scroll to position [585, 0]
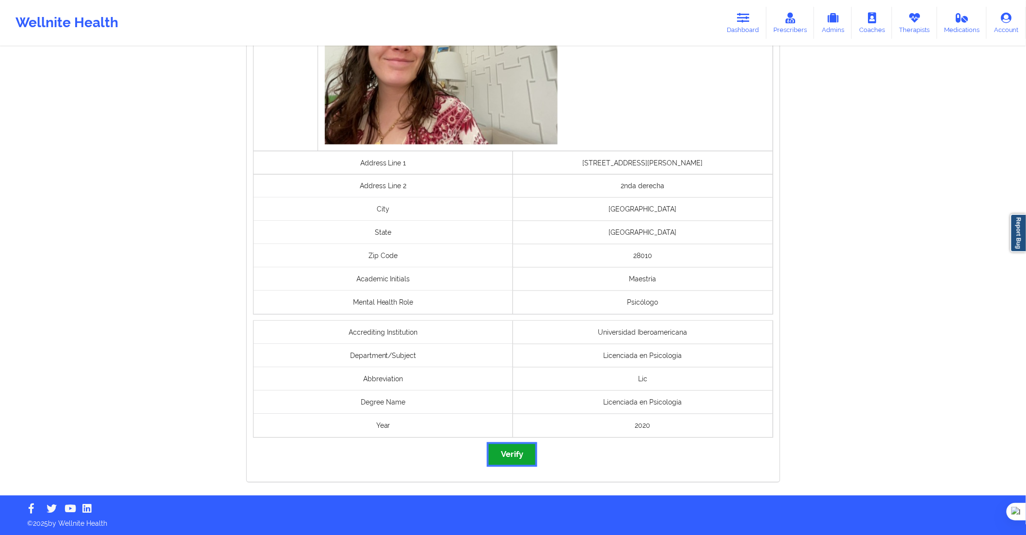
click at [521, 456] on button "Verify" at bounding box center [512, 454] width 47 height 21
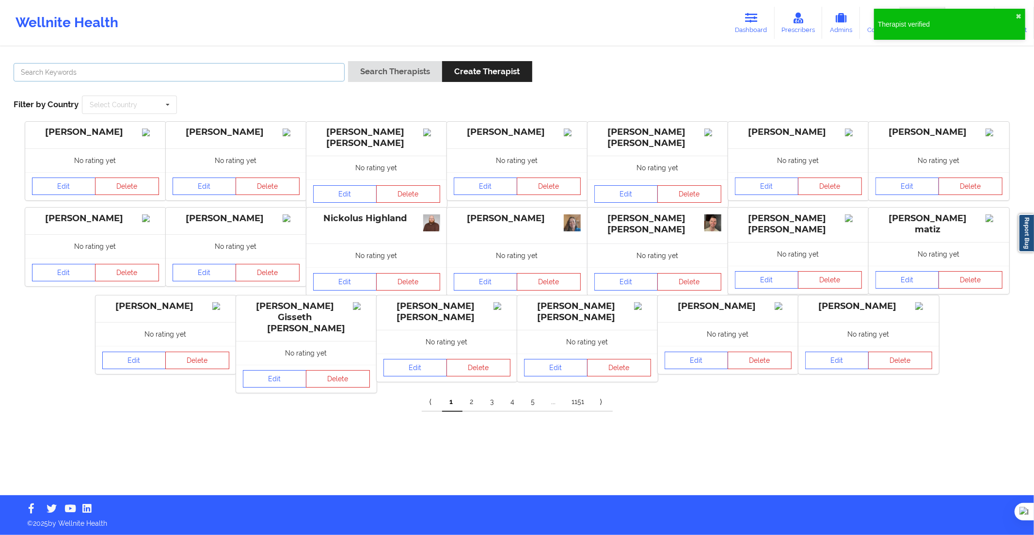
click at [338, 76] on input "text" at bounding box center [179, 72] width 331 height 18
paste input "[PERSON_NAME]"
type input "[PERSON_NAME]"
click at [376, 78] on button "Search Therapists" at bounding box center [395, 71] width 94 height 21
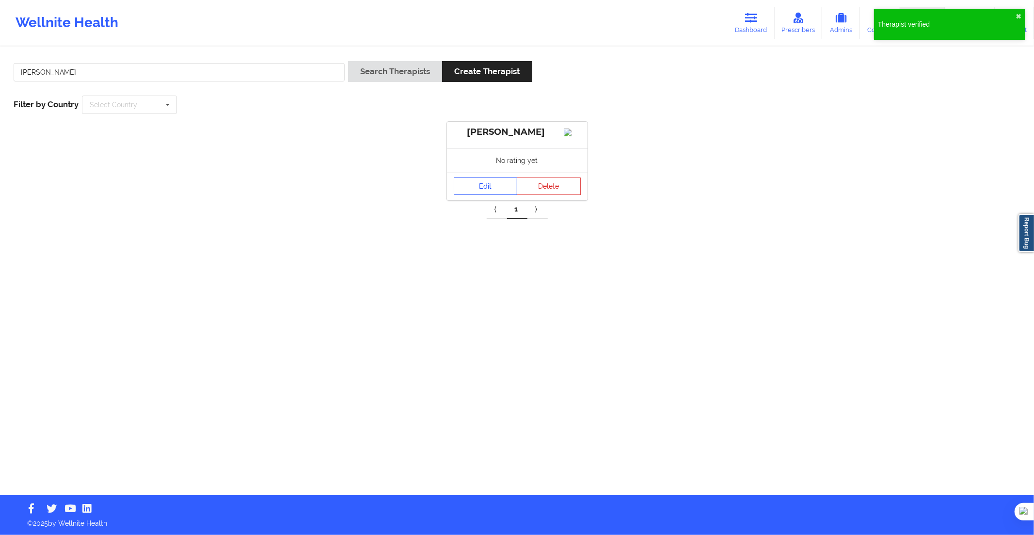
click at [464, 191] on link "Edit" at bounding box center [486, 186] width 64 height 17
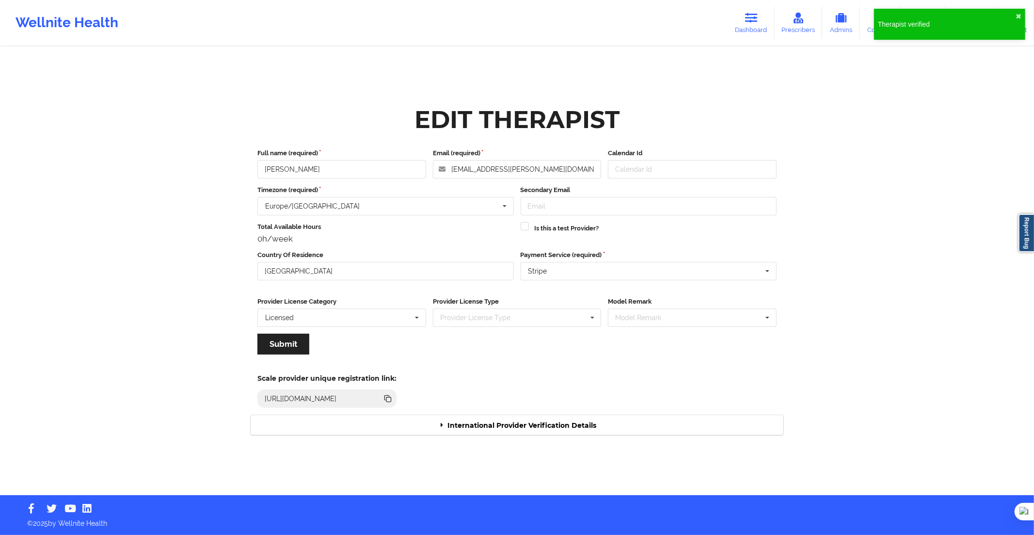
click at [532, 429] on div "International Provider Verification Details" at bounding box center [517, 425] width 533 height 20
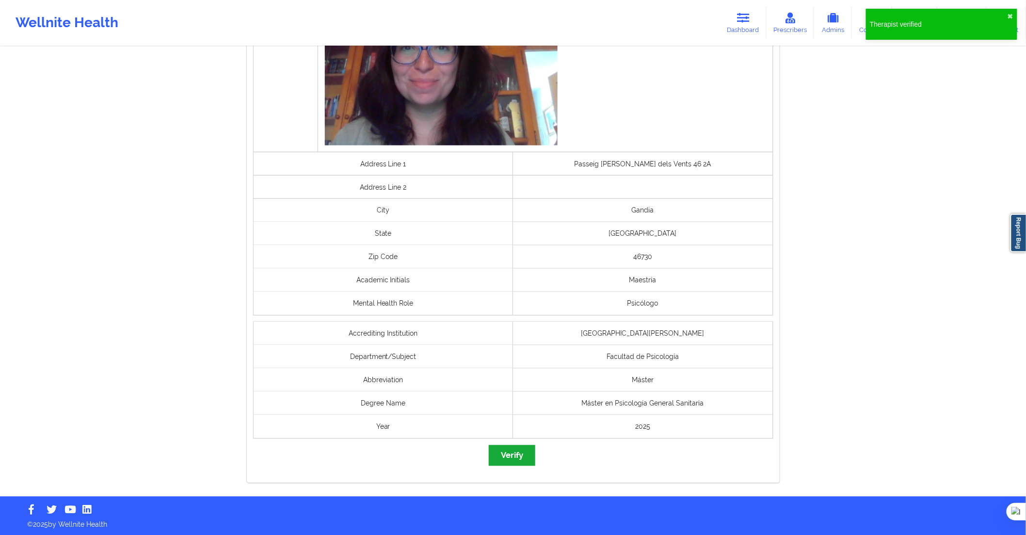
scroll to position [571, 0]
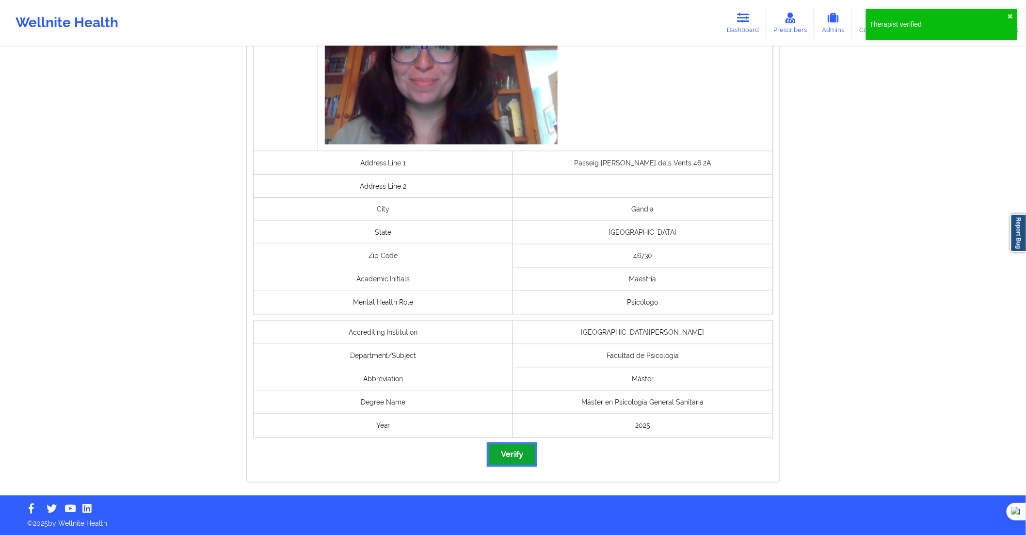
click at [515, 463] on button "Verify" at bounding box center [512, 454] width 47 height 21
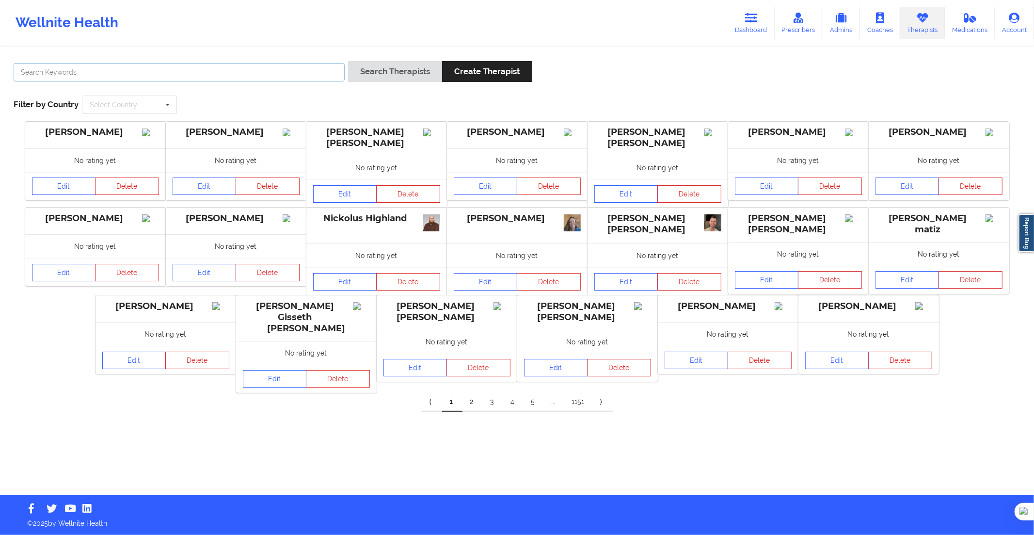
drag, startPoint x: 322, startPoint y: 66, endPoint x: 328, endPoint y: 66, distance: 5.8
click at [323, 65] on input "text" at bounding box center [179, 72] width 331 height 18
paste input "[DATE][PERSON_NAME]"
type input "[DATE][PERSON_NAME]"
click at [386, 71] on button "Search Therapists" at bounding box center [395, 71] width 94 height 21
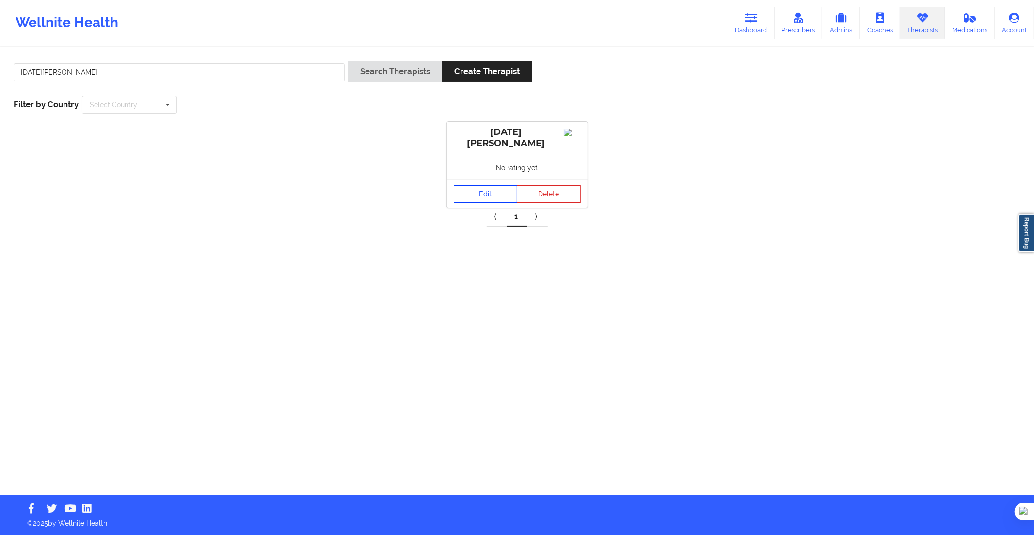
click at [491, 192] on link "Edit" at bounding box center [486, 193] width 64 height 17
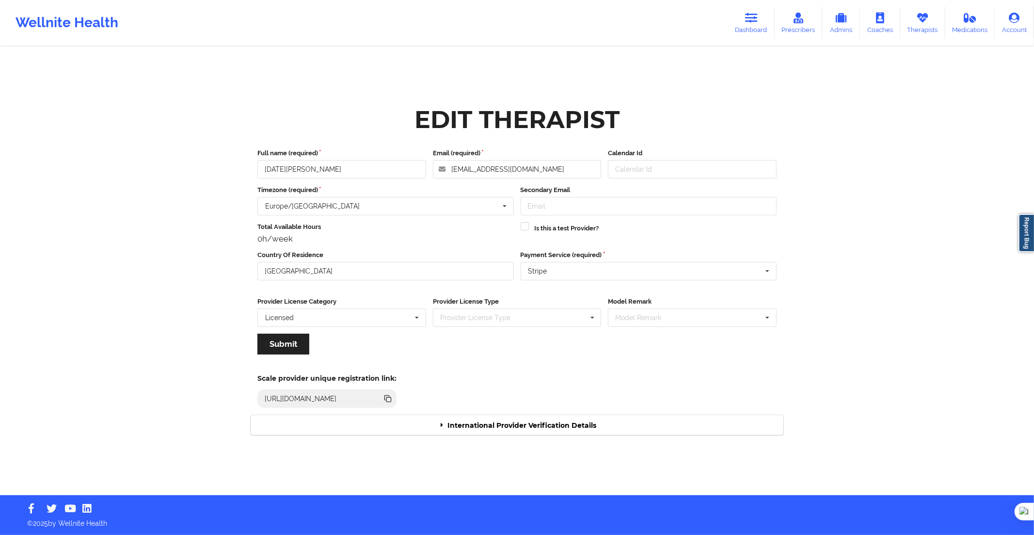
click at [518, 420] on div "International Provider Verification Details" at bounding box center [517, 425] width 533 height 20
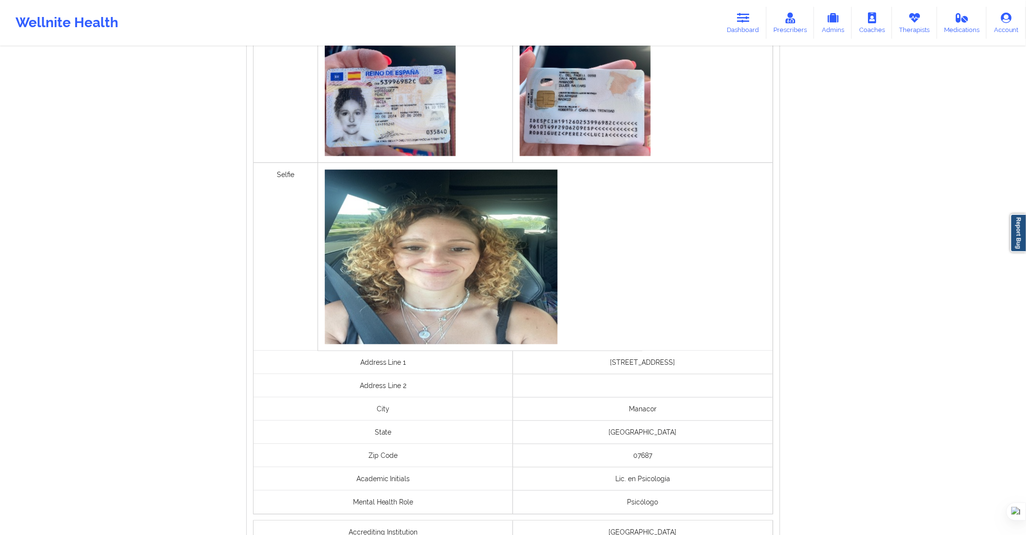
scroll to position [593, 0]
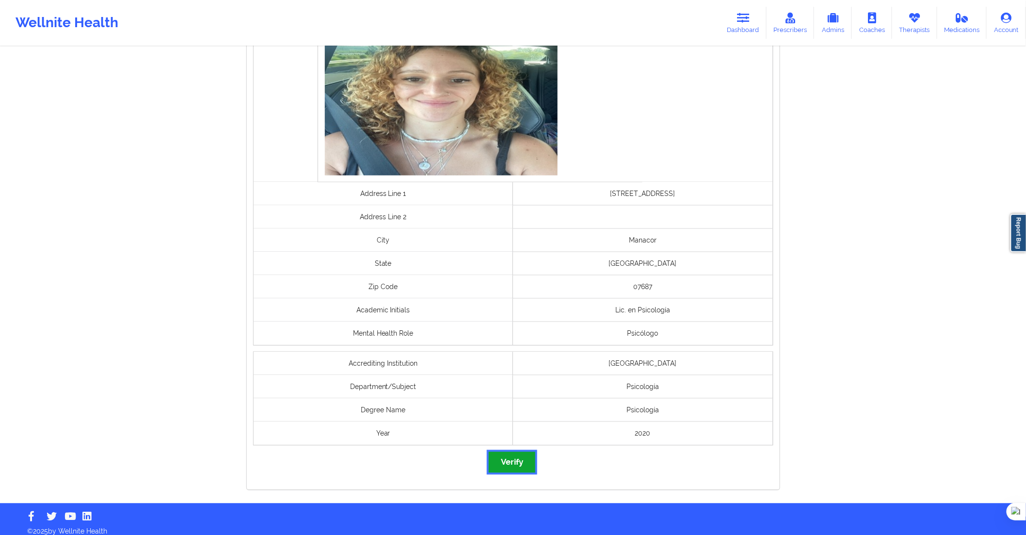
click at [517, 468] on button "Verify" at bounding box center [512, 462] width 47 height 21
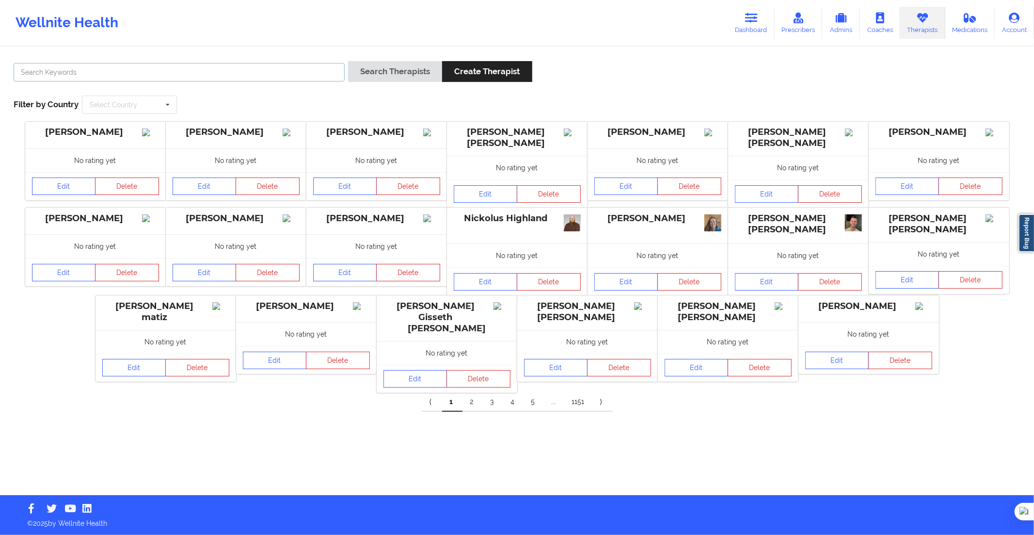
drag, startPoint x: 304, startPoint y: 75, endPoint x: 346, endPoint y: 78, distance: 42.3
click at [304, 75] on input "text" at bounding box center [179, 72] width 331 height 18
paste input "[PERSON_NAME]"
type input "[PERSON_NAME]"
click at [371, 74] on button "Search Therapists" at bounding box center [395, 71] width 94 height 21
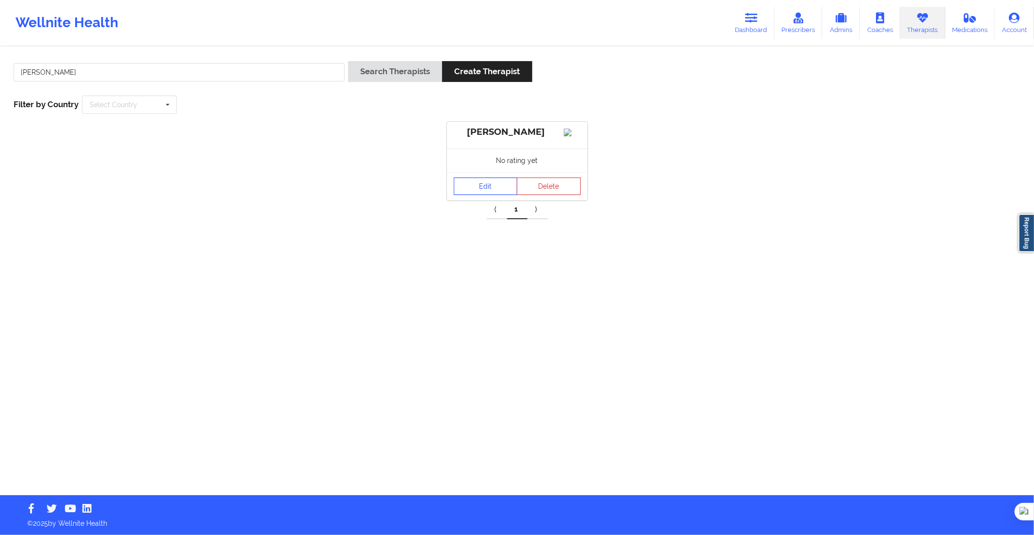
click at [482, 189] on link "Edit" at bounding box center [486, 186] width 64 height 17
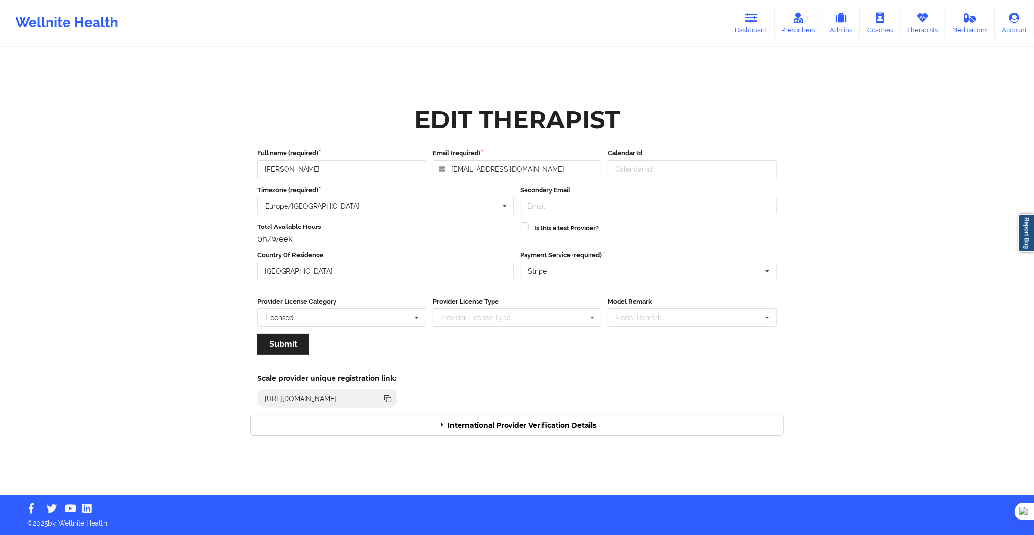
drag, startPoint x: 533, startPoint y: 422, endPoint x: 533, endPoint y: 416, distance: 6.4
click at [533, 422] on div "International Provider Verification Details" at bounding box center [517, 425] width 533 height 20
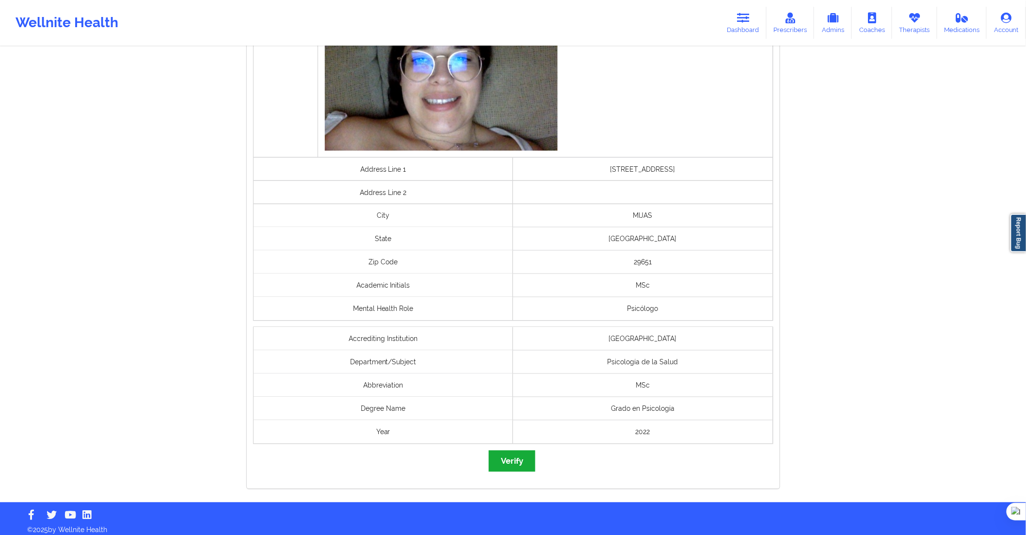
scroll to position [562, 0]
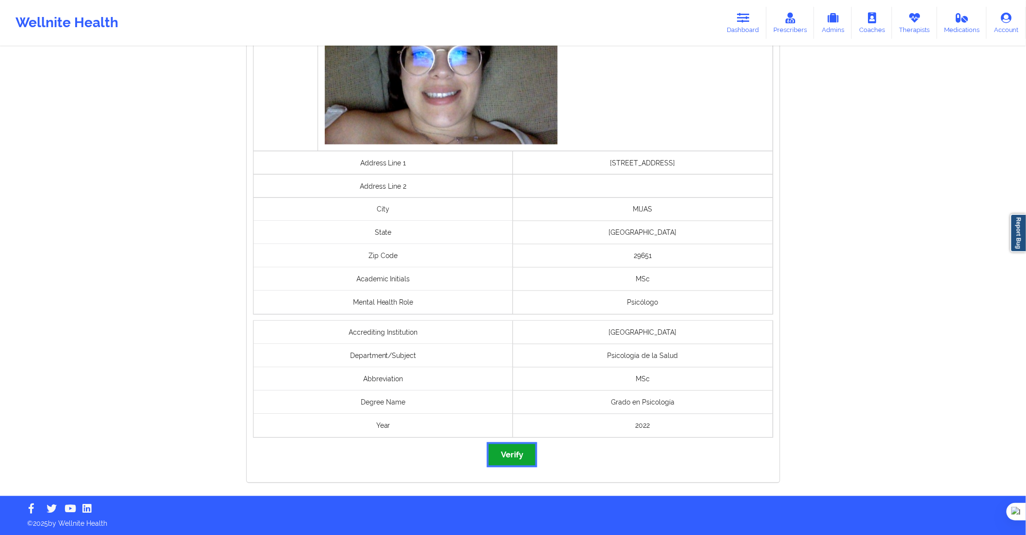
click at [516, 461] on button "Verify" at bounding box center [512, 454] width 47 height 21
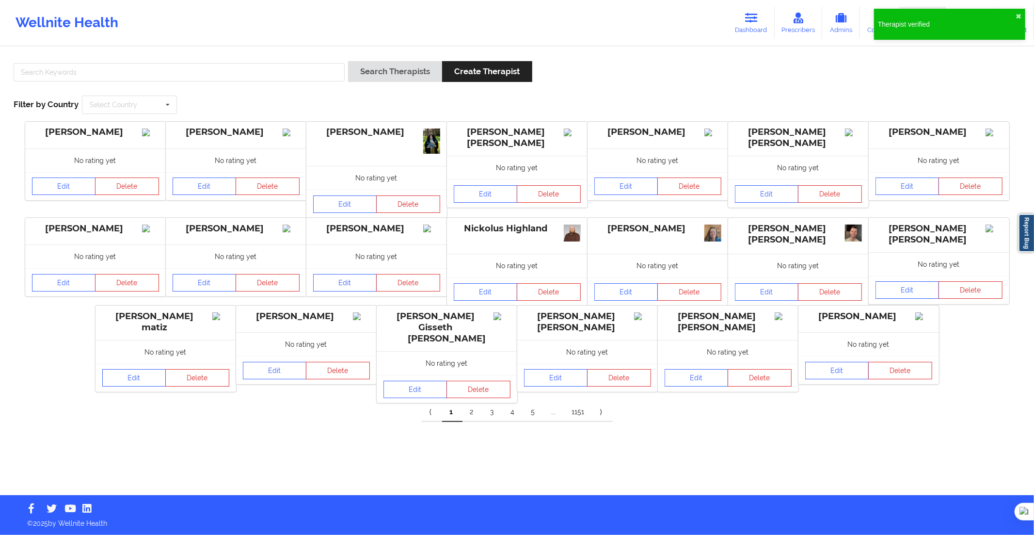
drag, startPoint x: 293, startPoint y: 86, endPoint x: 297, endPoint y: 75, distance: 11.4
click at [294, 80] on div at bounding box center [179, 75] width 338 height 28
drag, startPoint x: 309, startPoint y: 67, endPoint x: 341, endPoint y: 69, distance: 32.1
click at [309, 67] on input "text" at bounding box center [179, 72] width 331 height 18
paste input "[PERSON_NAME]"
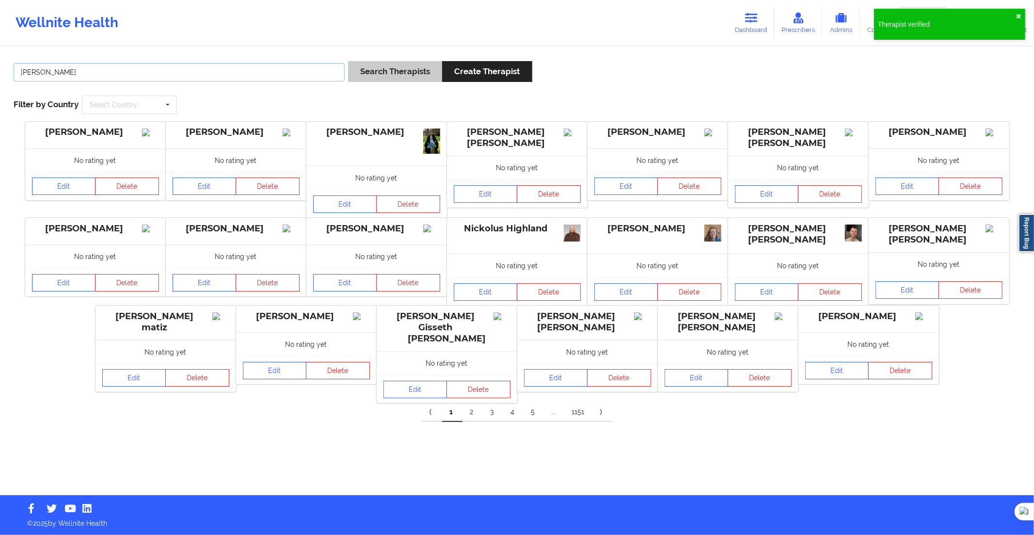
type input "[PERSON_NAME]"
click at [375, 71] on button "Search Therapists" at bounding box center [395, 71] width 94 height 21
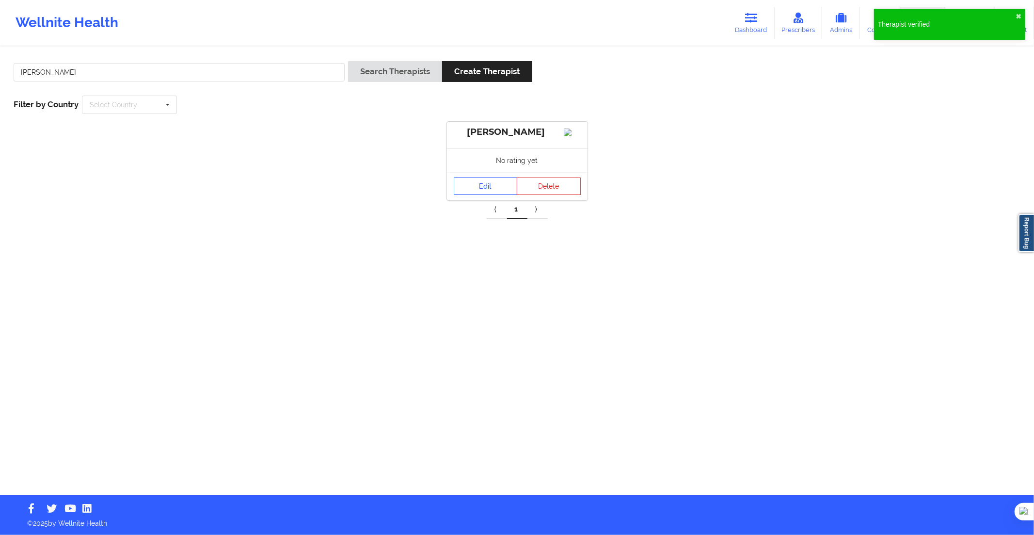
click at [493, 195] on link "Edit" at bounding box center [486, 186] width 64 height 17
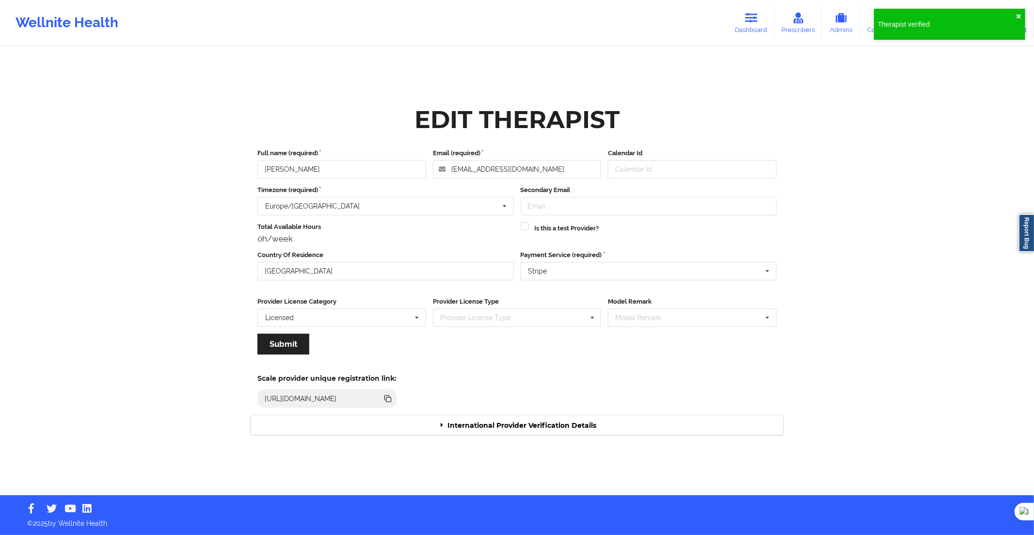
click at [590, 430] on div "International Provider Verification Details" at bounding box center [517, 425] width 533 height 20
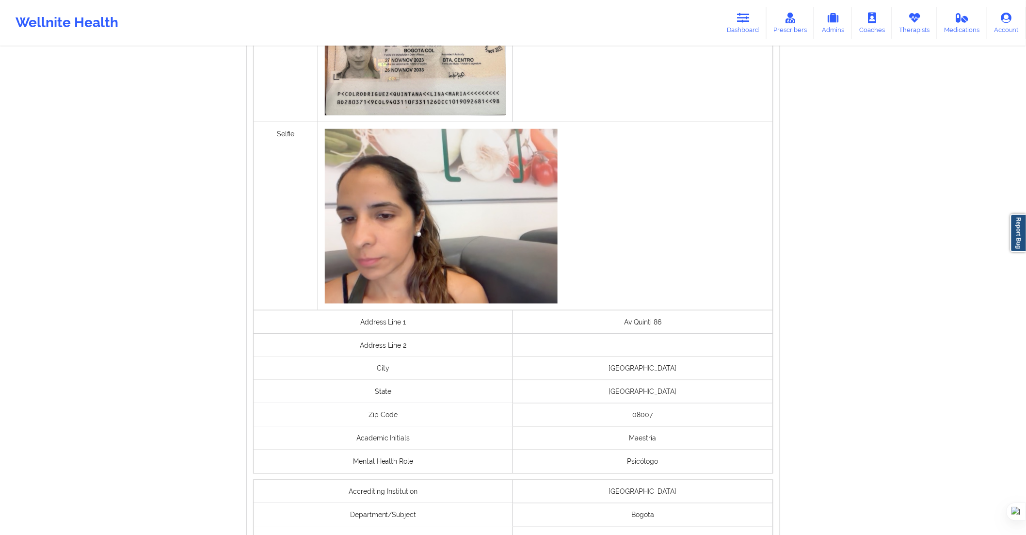
scroll to position [358, 0]
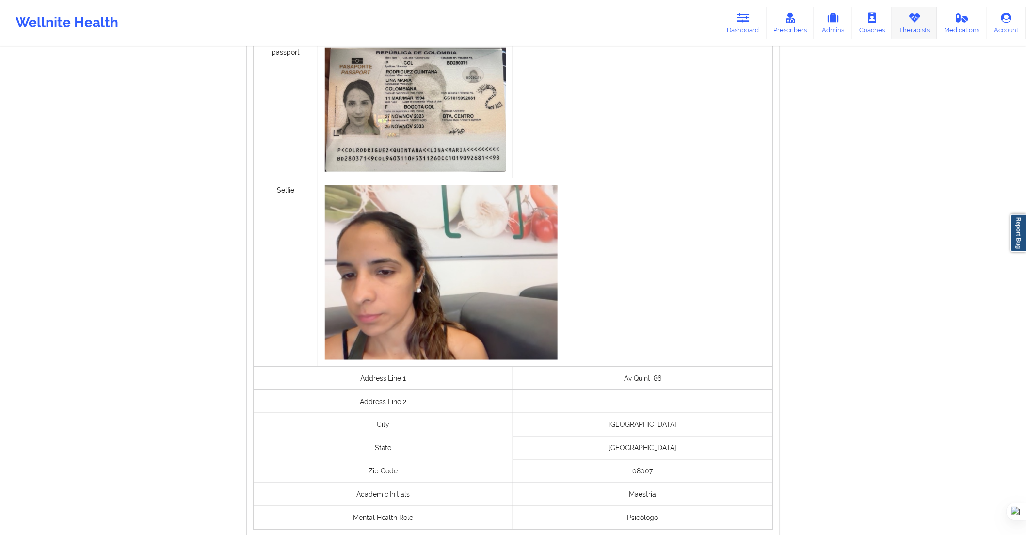
click at [908, 25] on link "Therapists" at bounding box center [914, 23] width 45 height 32
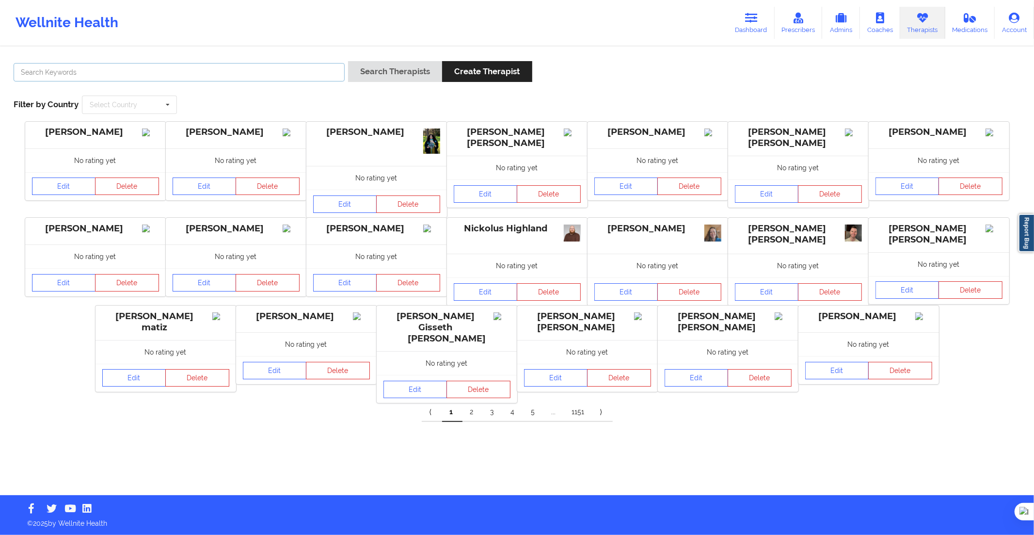
click at [316, 74] on input "text" at bounding box center [179, 72] width 331 height 18
paste input "Carolina Pamplona Zea"
type input "Carolina Pamplona Zea"
click at [365, 70] on button "Search Therapists" at bounding box center [395, 71] width 94 height 21
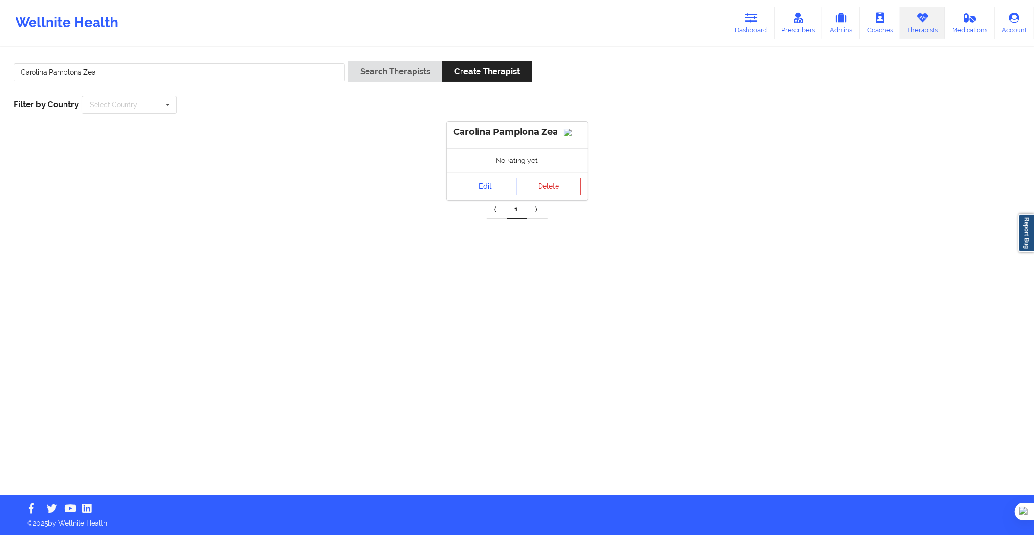
click at [484, 192] on link "Edit" at bounding box center [486, 186] width 64 height 17
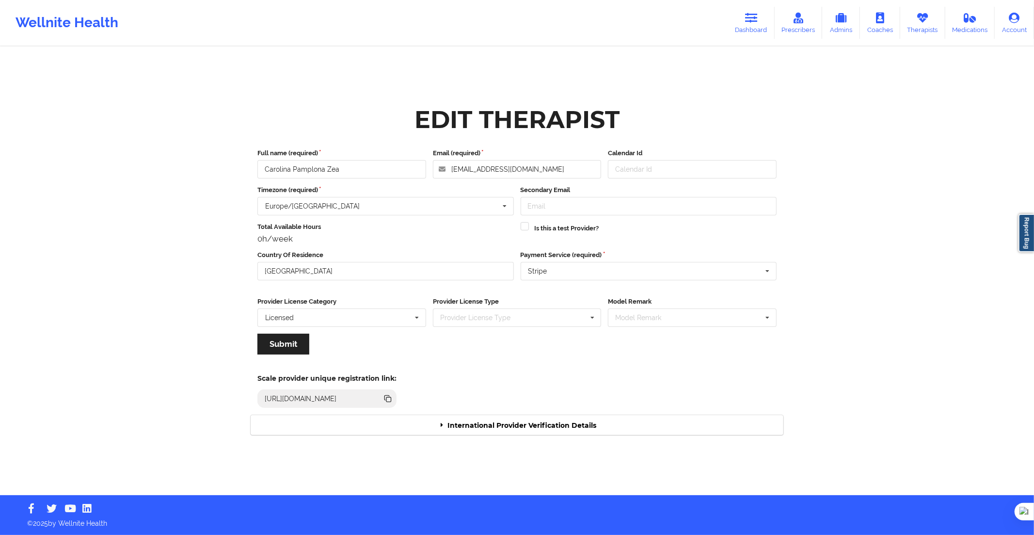
drag, startPoint x: 622, startPoint y: 432, endPoint x: 621, endPoint y: 424, distance: 7.9
click at [621, 429] on div "International Provider Verification Details" at bounding box center [517, 425] width 533 height 20
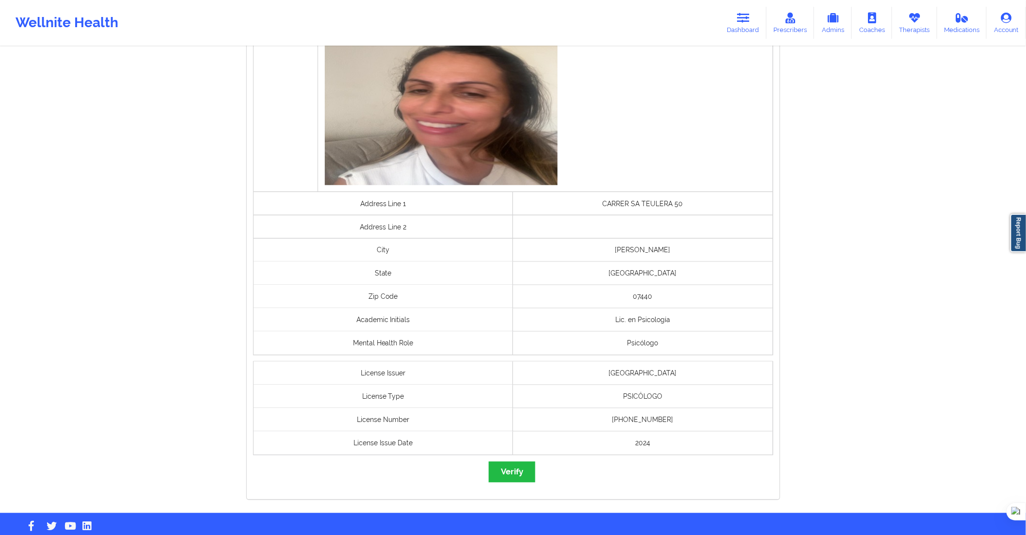
scroll to position [545, 0]
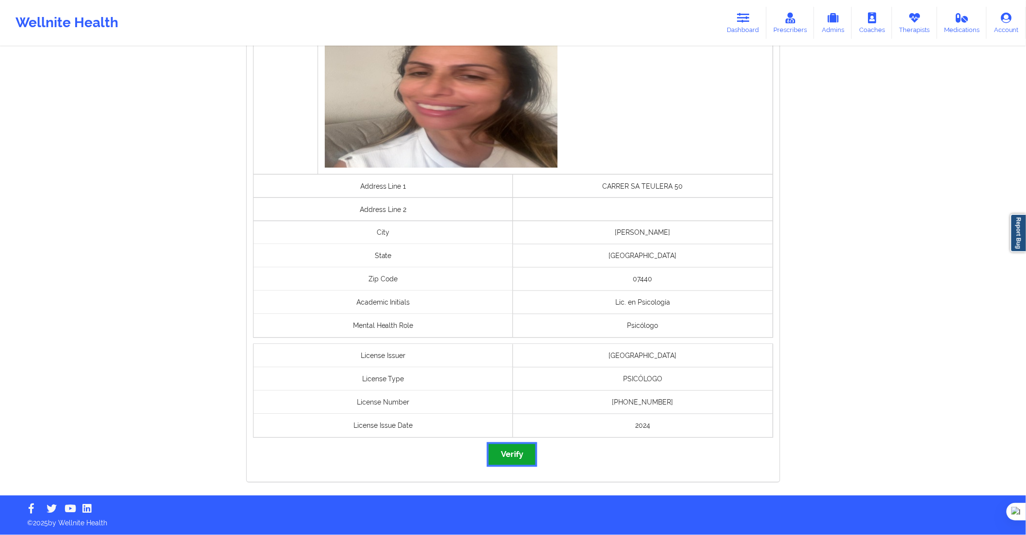
click at [510, 447] on button "Verify" at bounding box center [512, 454] width 47 height 21
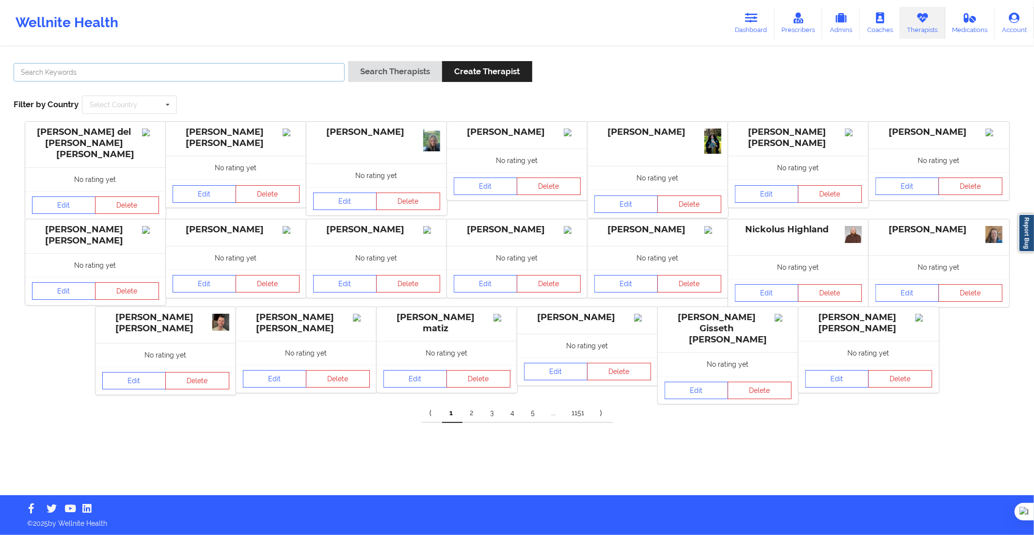
click at [339, 71] on input "text" at bounding box center [179, 72] width 331 height 18
paste input "[PERSON_NAME] [PERSON_NAME]"
type input "[PERSON_NAME] [PERSON_NAME]"
click at [381, 71] on button "Search Therapists" at bounding box center [395, 71] width 94 height 21
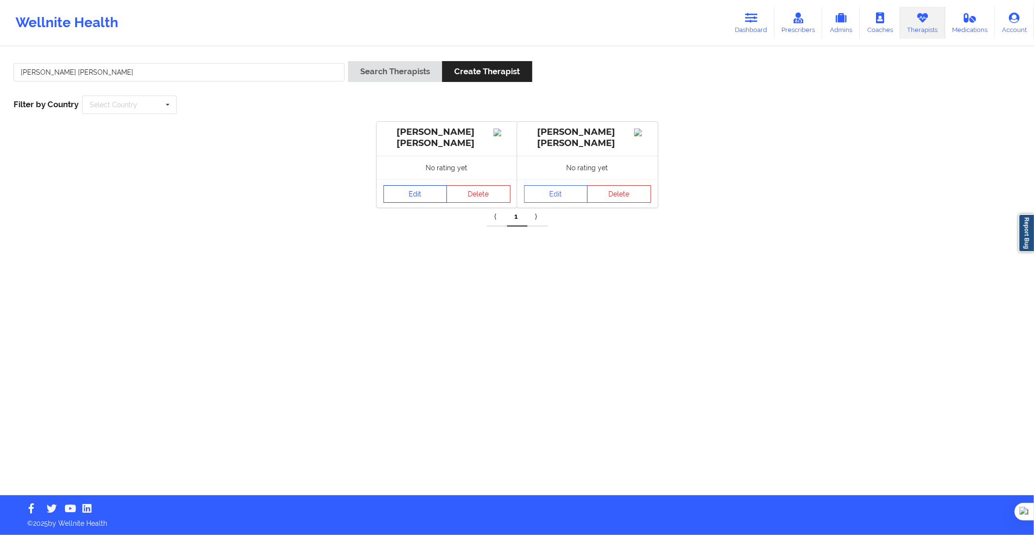
click at [423, 195] on link "Edit" at bounding box center [416, 193] width 64 height 17
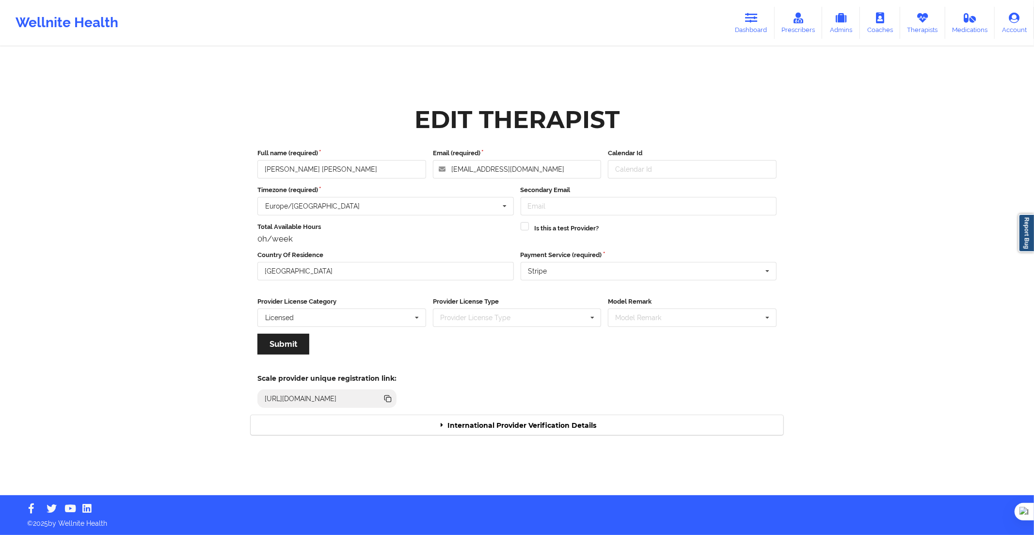
drag, startPoint x: 578, startPoint y: 436, endPoint x: 578, endPoint y: 428, distance: 8.3
click at [578, 435] on div "Edit Therapist Full name (required) [PERSON_NAME] [PERSON_NAME] Email (required…" at bounding box center [517, 271] width 547 height 341
drag, startPoint x: 579, startPoint y: 425, endPoint x: 595, endPoint y: 417, distance: 17.4
click at [579, 424] on div "International Provider Verification Details" at bounding box center [517, 425] width 533 height 20
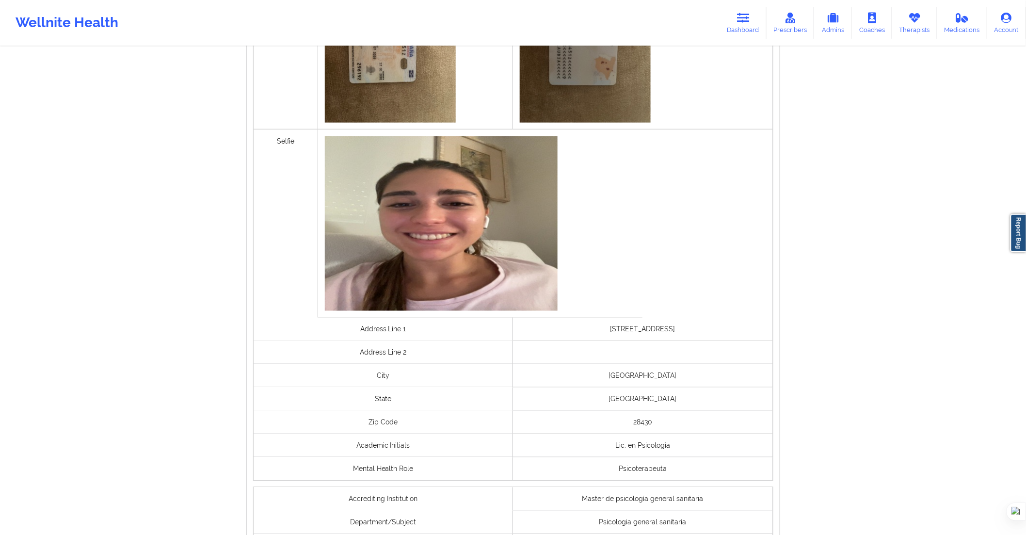
scroll to position [624, 0]
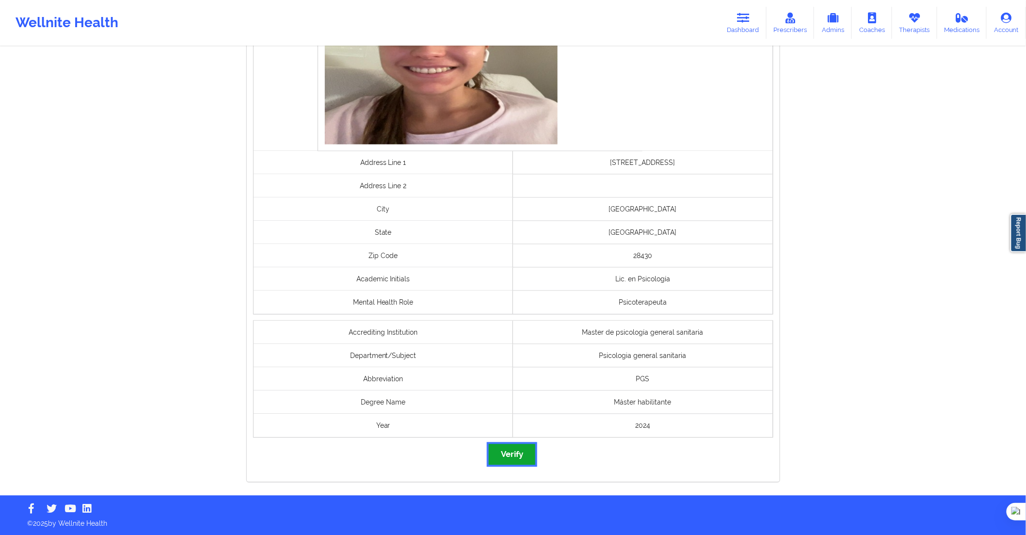
click at [532, 456] on button "Verify" at bounding box center [512, 454] width 47 height 21
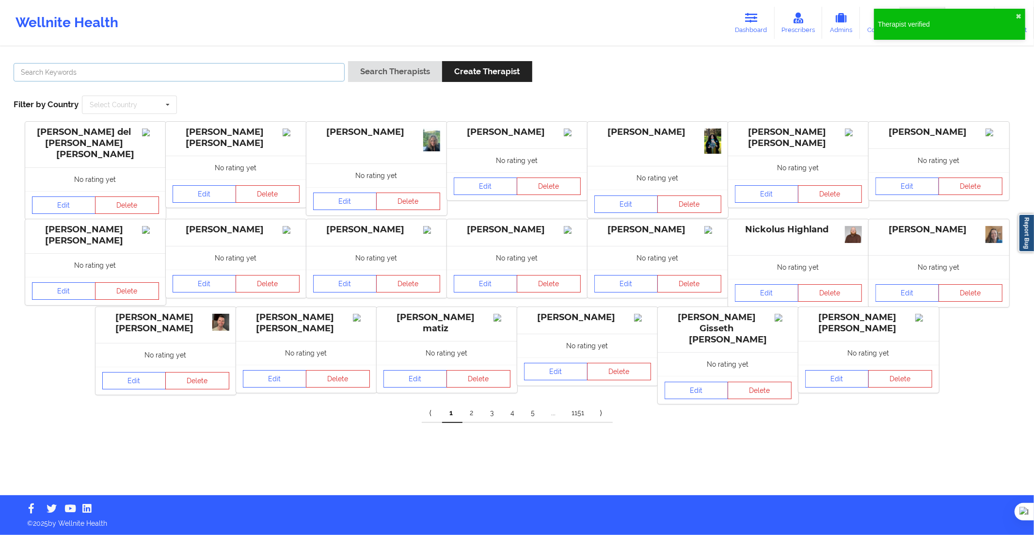
click at [332, 69] on input "text" at bounding box center [179, 72] width 331 height 18
paste input "[PERSON_NAME]"
type input "[PERSON_NAME]"
drag, startPoint x: 367, startPoint y: 69, endPoint x: 370, endPoint y: 74, distance: 5.2
click at [369, 69] on button "Search Therapists" at bounding box center [395, 71] width 94 height 21
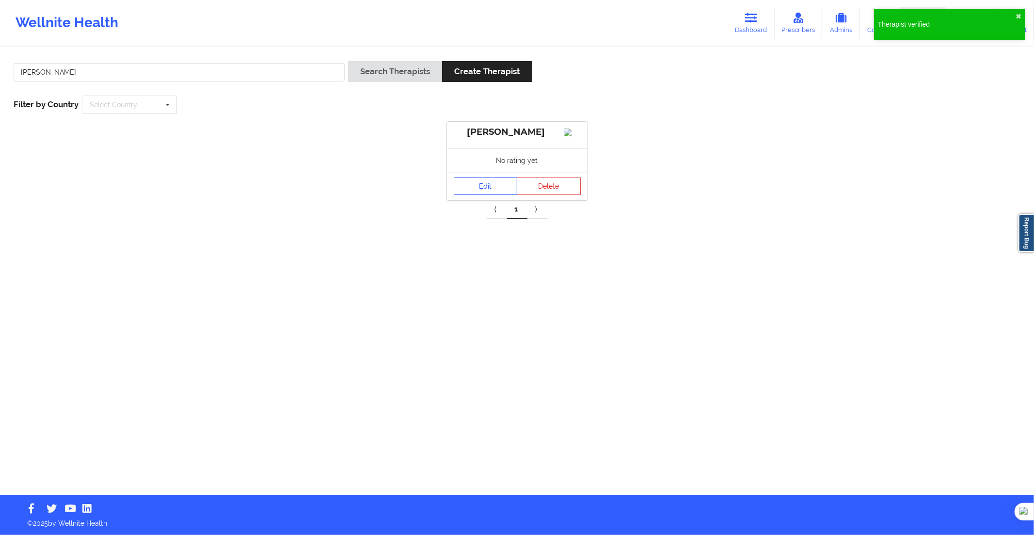
click at [488, 194] on link "Edit" at bounding box center [486, 186] width 64 height 17
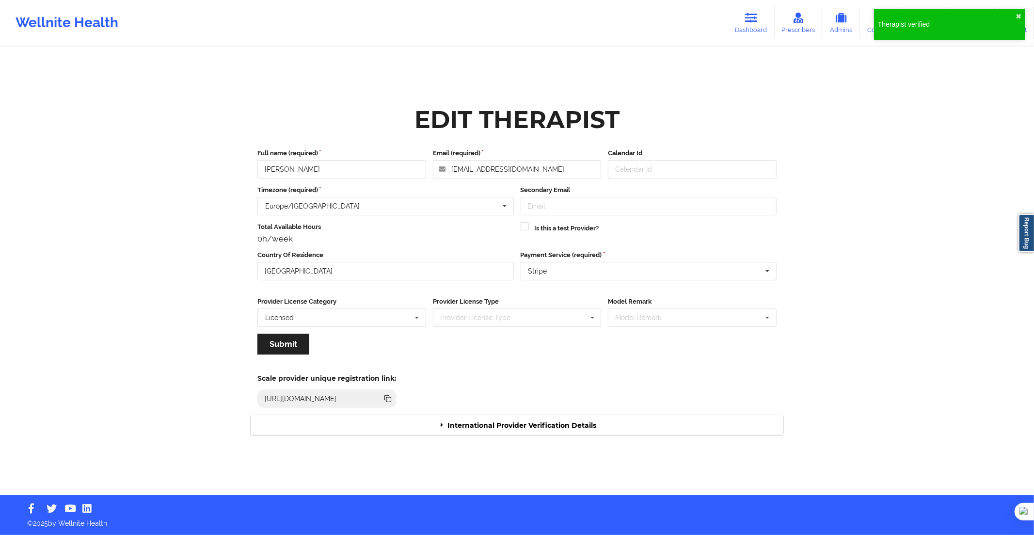
click at [533, 421] on div "International Provider Verification Details" at bounding box center [517, 425] width 533 height 20
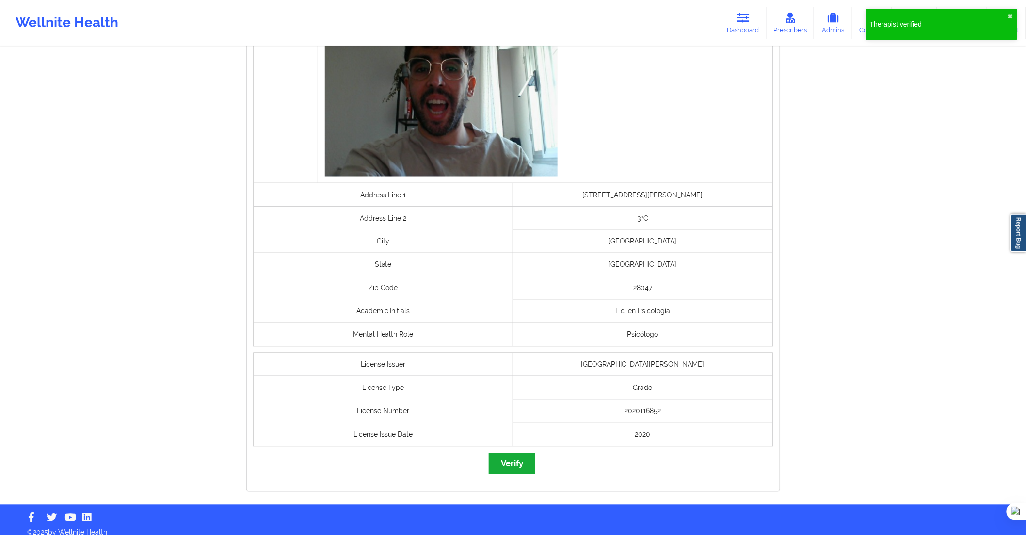
scroll to position [551, 0]
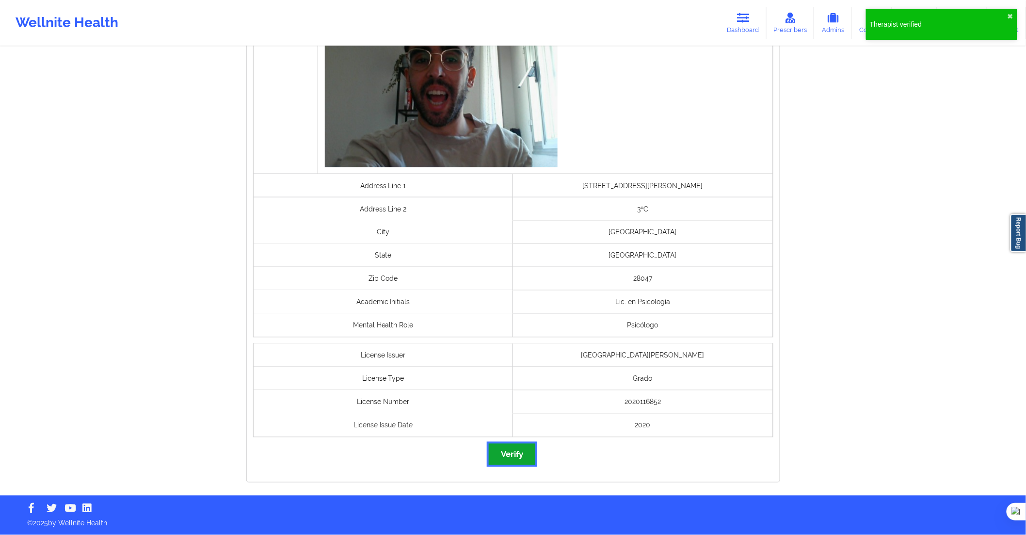
click at [517, 459] on button "Verify" at bounding box center [512, 454] width 47 height 21
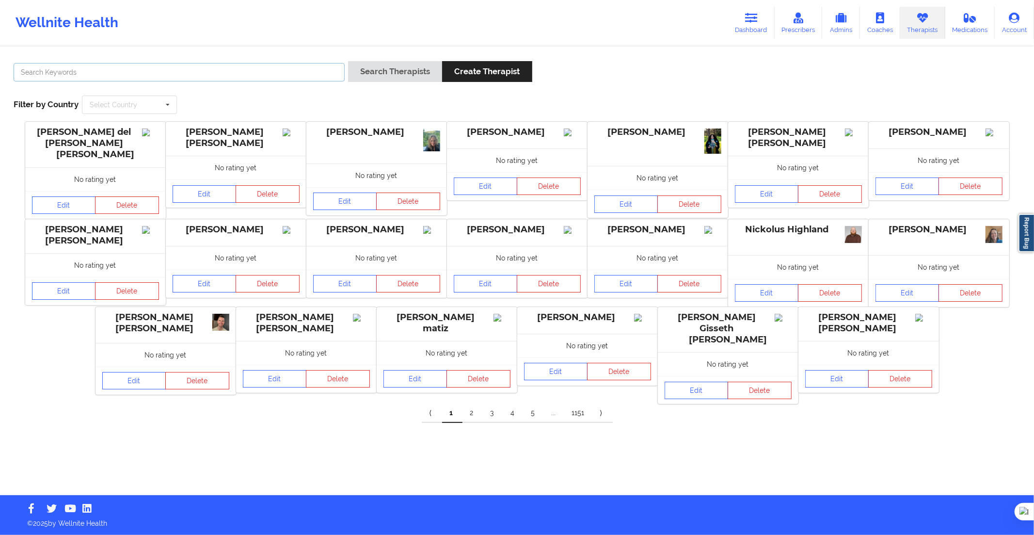
click at [337, 80] on input "text" at bounding box center [179, 72] width 331 height 18
paste input "[PERSON_NAME] [PERSON_NAME] Cañuelo"
type input "[PERSON_NAME] [PERSON_NAME] Cañuelo"
click at [374, 77] on button "Search Therapists" at bounding box center [395, 71] width 94 height 21
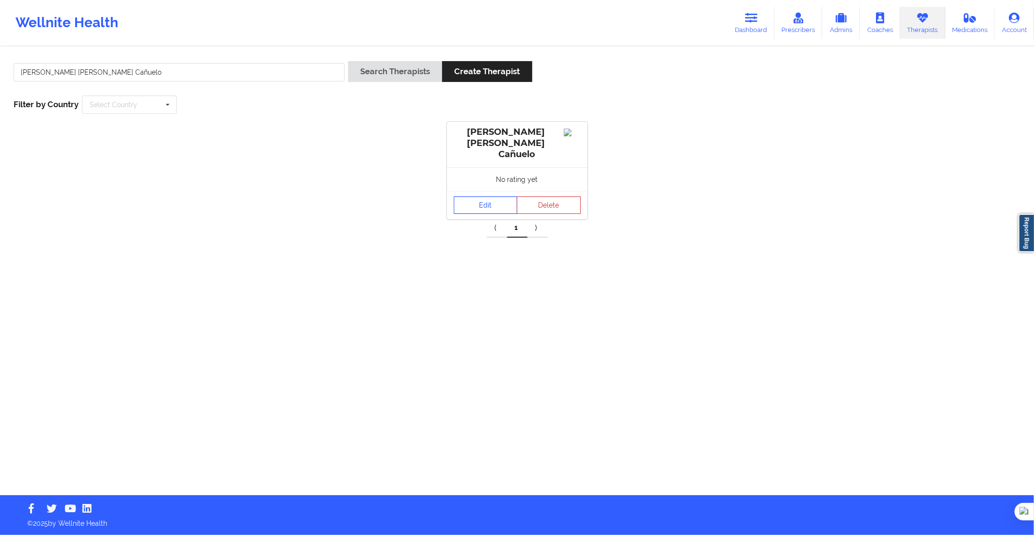
click at [499, 198] on link "Edit" at bounding box center [486, 204] width 64 height 17
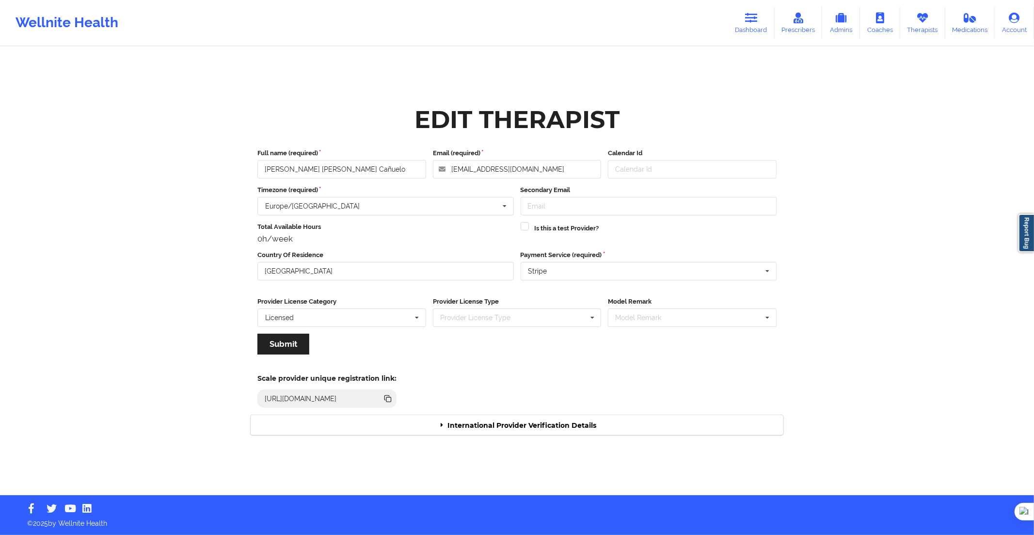
click at [556, 411] on div "Scale provider unique registration link: [URL][DOMAIN_NAME]" at bounding box center [517, 387] width 547 height 53
click at [556, 417] on div "International Provider Verification Details" at bounding box center [517, 425] width 533 height 20
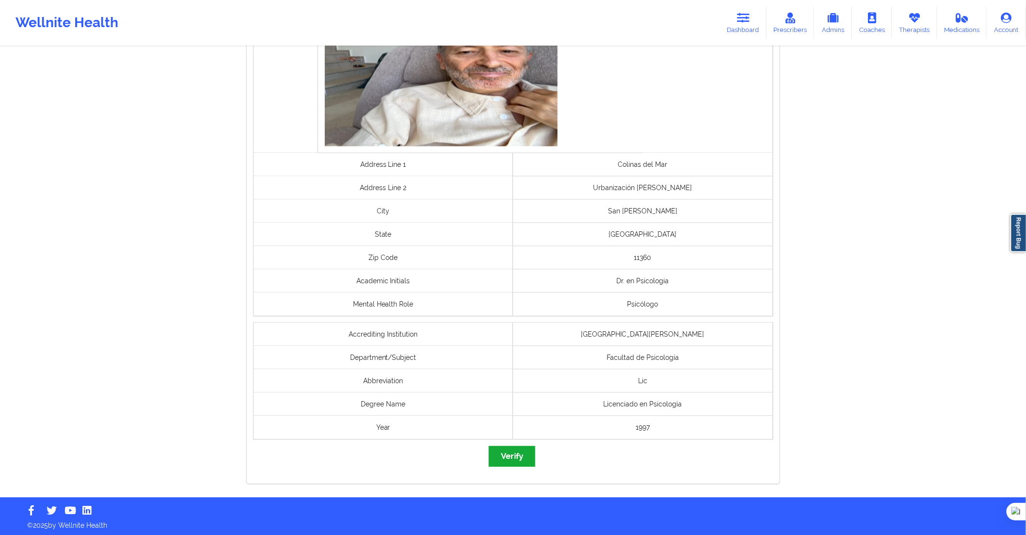
scroll to position [624, 0]
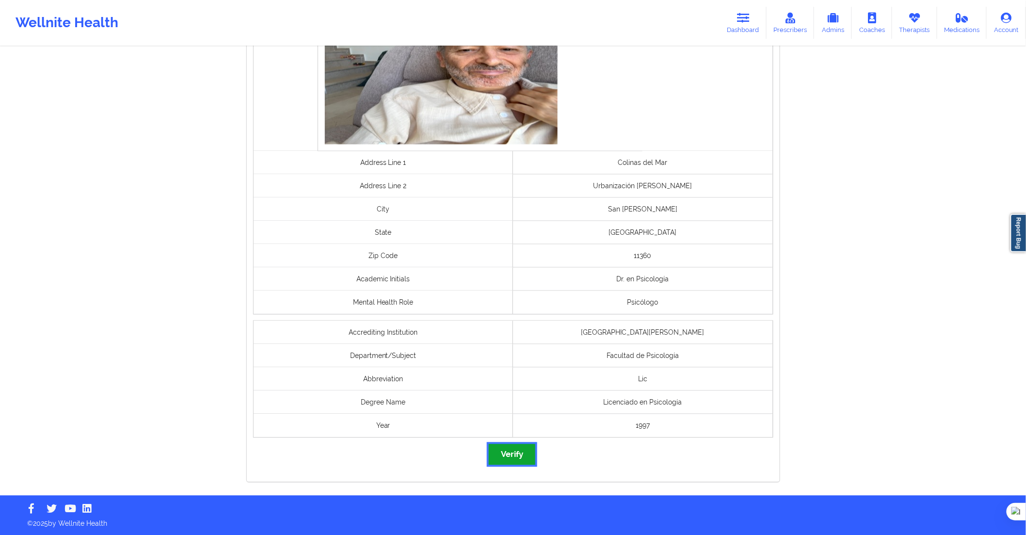
click at [530, 452] on button "Verify" at bounding box center [512, 454] width 47 height 21
